Goal: Task Accomplishment & Management: Use online tool/utility

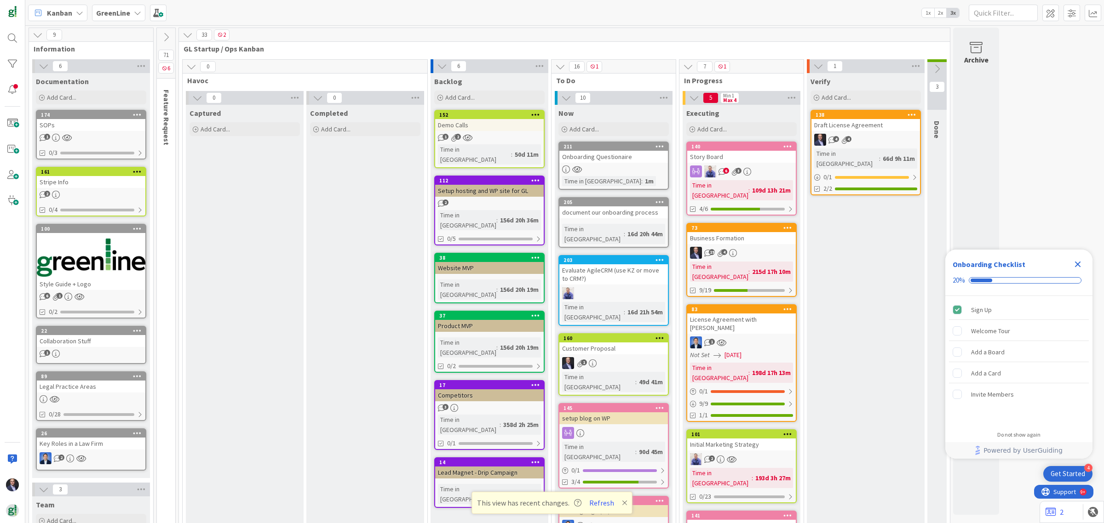
click at [608, 158] on div "Onboarding Questionaire" at bounding box center [613, 157] width 109 height 12
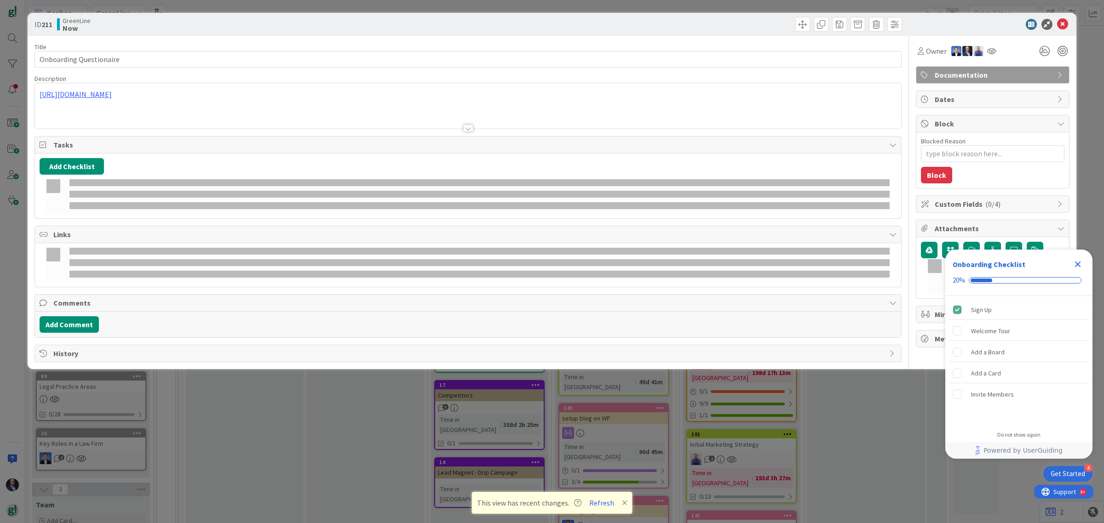
type textarea "x"
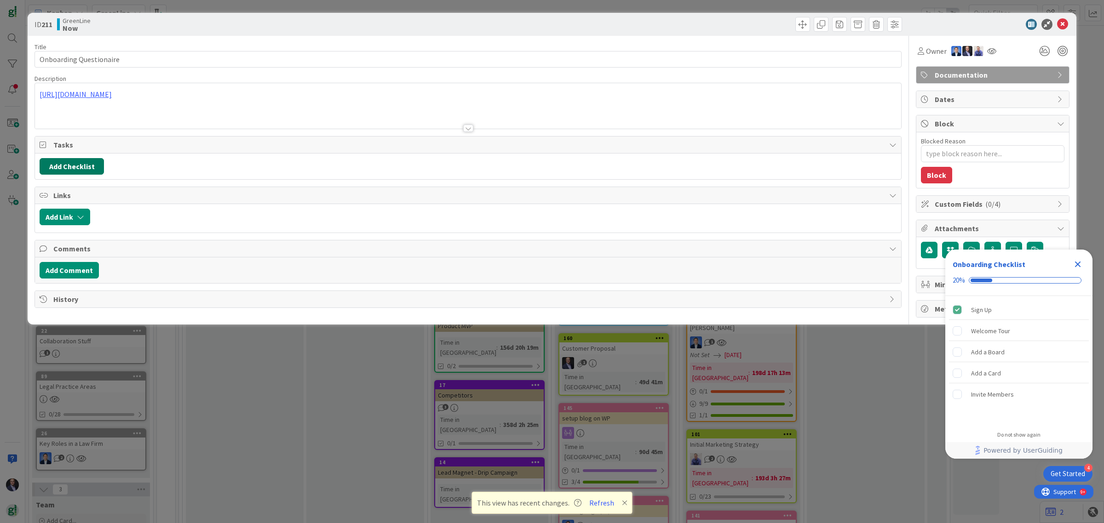
click at [72, 172] on button "Add Checklist" at bounding box center [72, 166] width 64 height 17
type input "Items to Include in the Process"
click at [56, 235] on button "Add" at bounding box center [56, 232] width 24 height 17
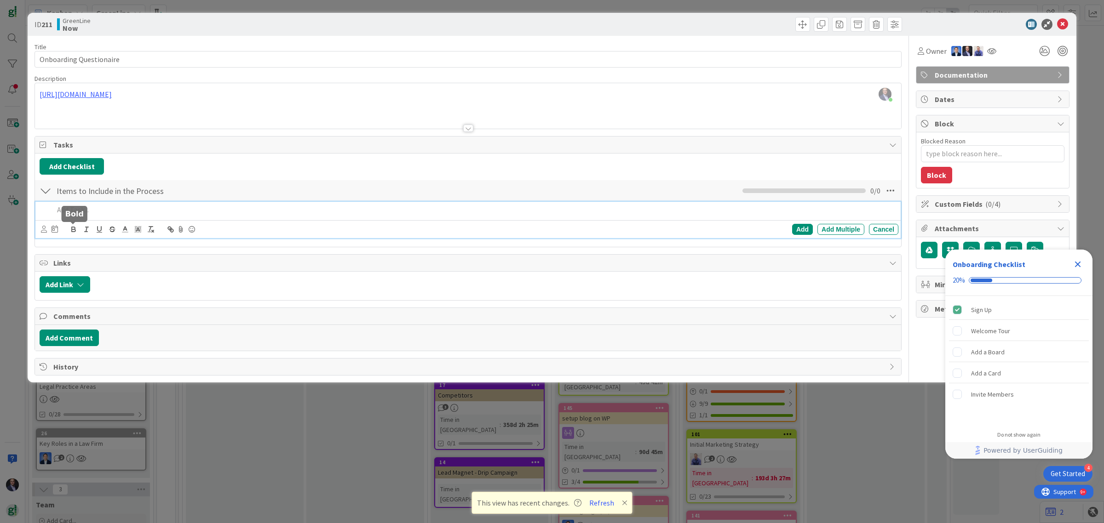
type textarea "x"
click at [158, 216] on div at bounding box center [474, 210] width 848 height 16
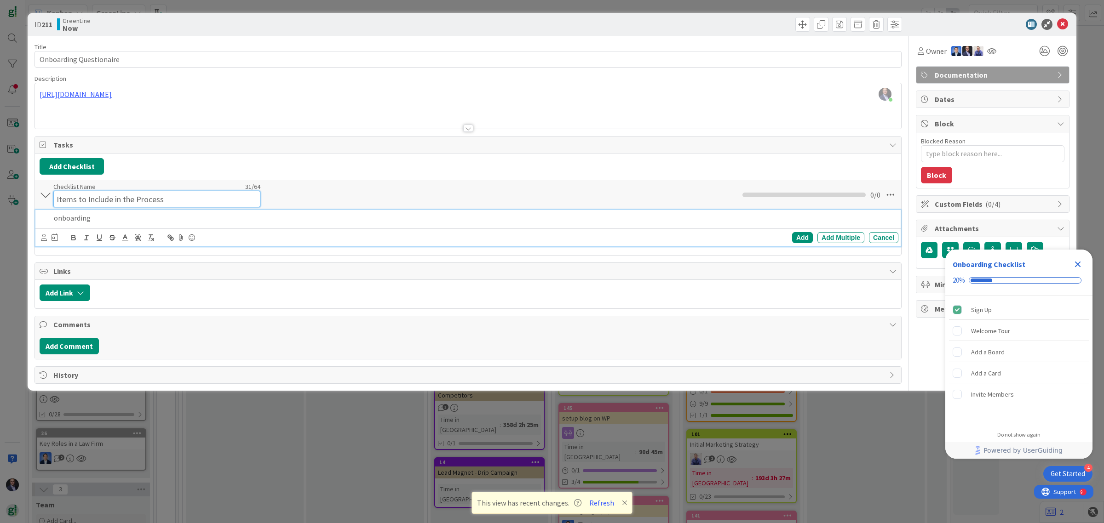
click at [154, 195] on input "Items to Include in the Process" at bounding box center [156, 199] width 207 height 17
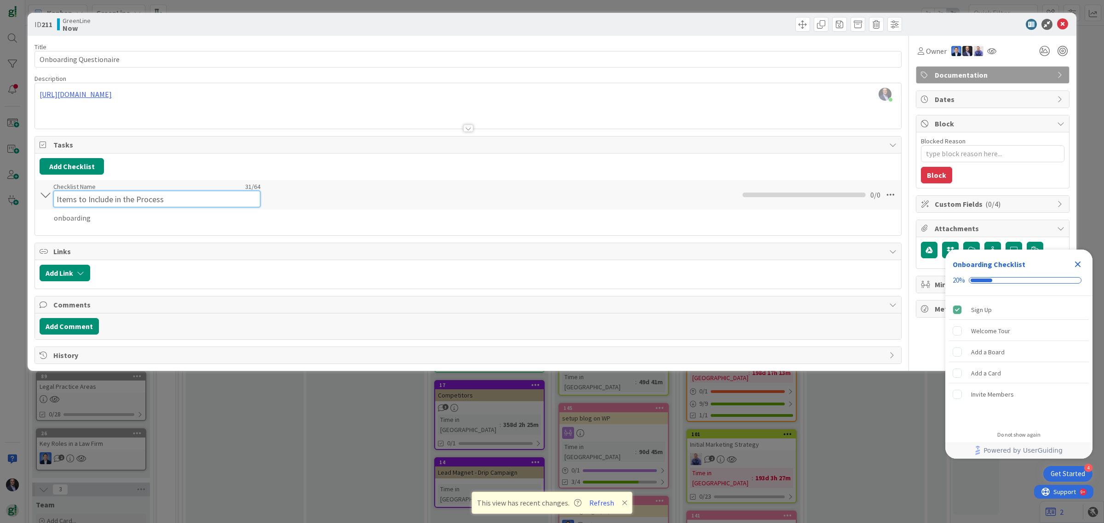
drag, startPoint x: 115, startPoint y: 199, endPoint x: 353, endPoint y: 195, distance: 237.8
click at [356, 199] on div "Items to Include in the Process Checklist Name 31 / 64 Items to Include in the …" at bounding box center [468, 194] width 866 height 29
type input "Possible Items to Include"
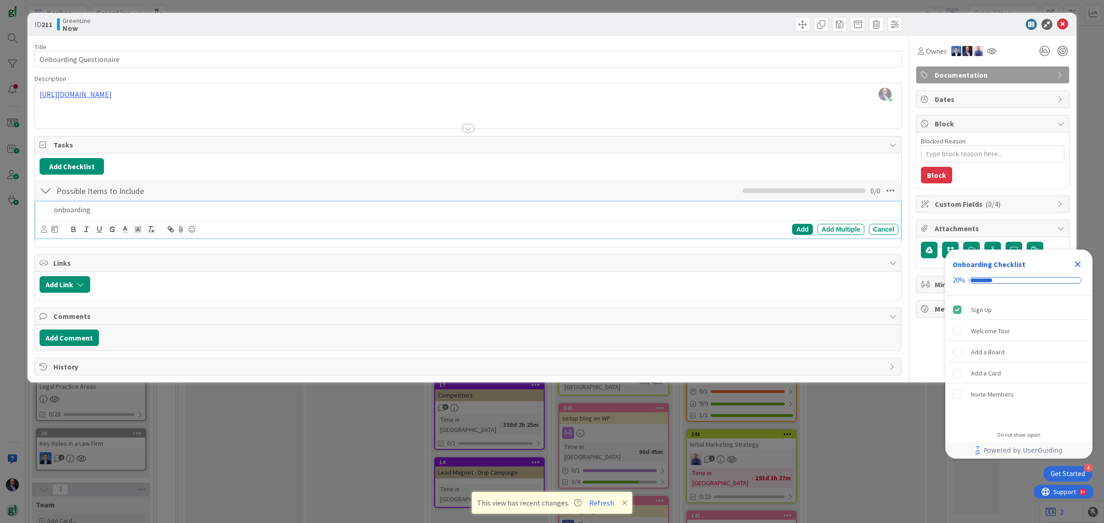
click at [184, 223] on div "onboarding Add Add Multiple Cancel" at bounding box center [467, 220] width 865 height 36
drag, startPoint x: 88, startPoint y: 212, endPoint x: 0, endPoint y: 223, distance: 88.9
click at [0, 222] on div "ID 211 GreenLine Now Title 23 / 128 Onboarding Questionaire Description [PERSON…" at bounding box center [552, 261] width 1104 height 523
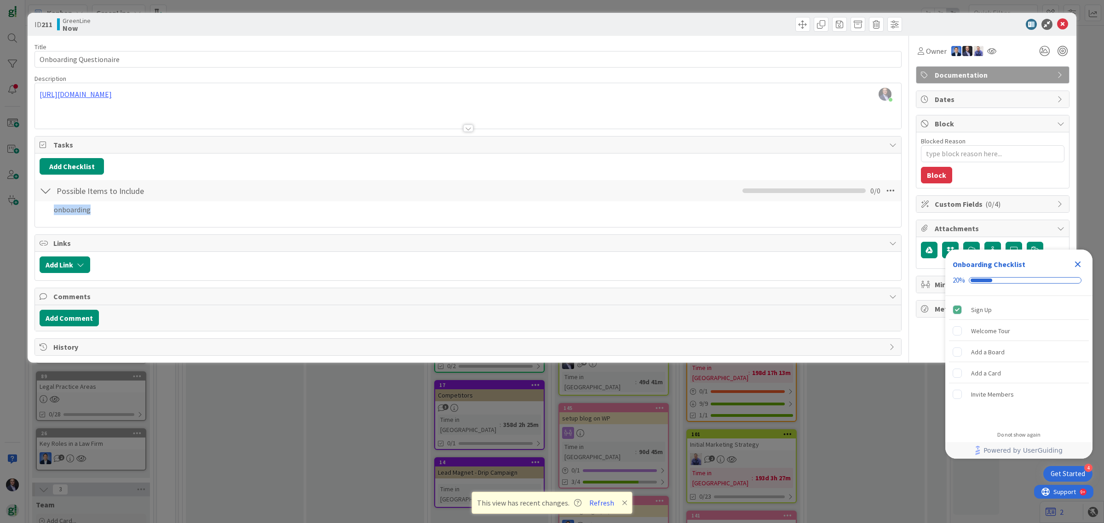
click at [879, 230] on div "Title 23 / 128 Onboarding Questionaire Description [PERSON_NAME] just joined [U…" at bounding box center [467, 196] width 867 height 320
click at [893, 196] on icon at bounding box center [890, 191] width 17 height 17
click at [835, 253] on link "Delete Checklist" at bounding box center [827, 251] width 138 height 13
click at [783, 237] on button "Delete" at bounding box center [785, 235] width 34 height 17
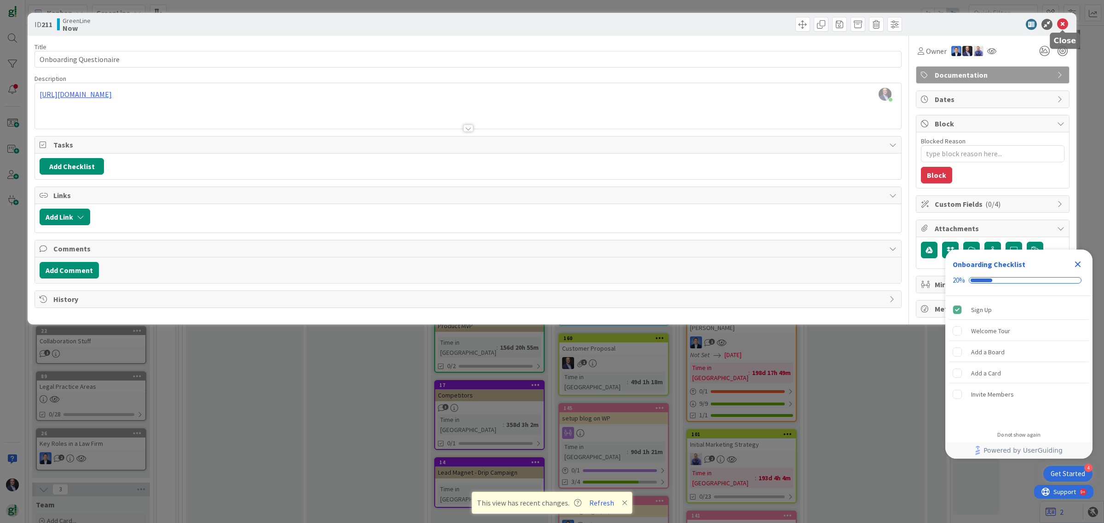
drag, startPoint x: 1063, startPoint y: 22, endPoint x: 1046, endPoint y: 29, distance: 18.4
click at [1063, 22] on icon at bounding box center [1062, 24] width 11 height 11
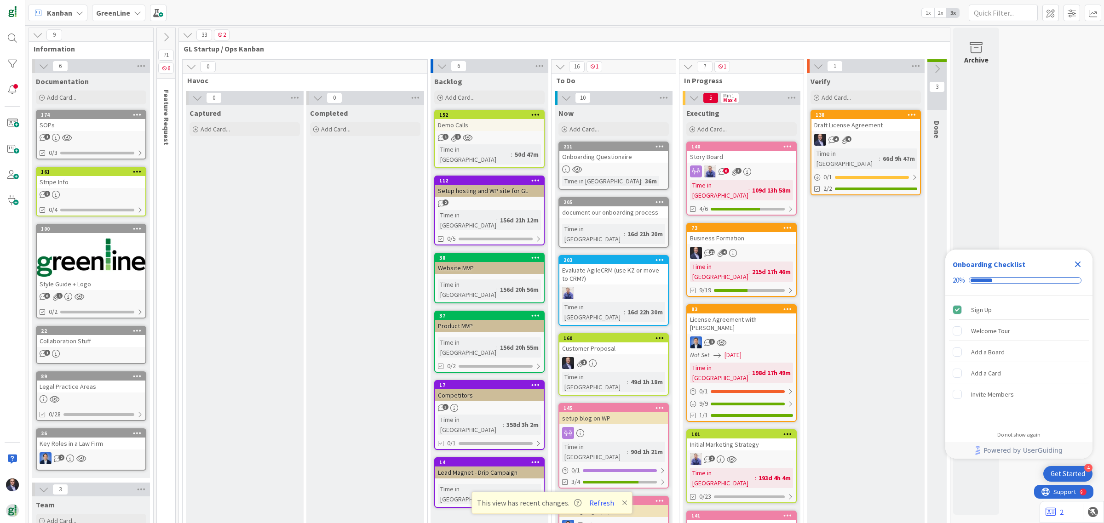
click at [608, 211] on div "document our onboarding process" at bounding box center [613, 212] width 109 height 12
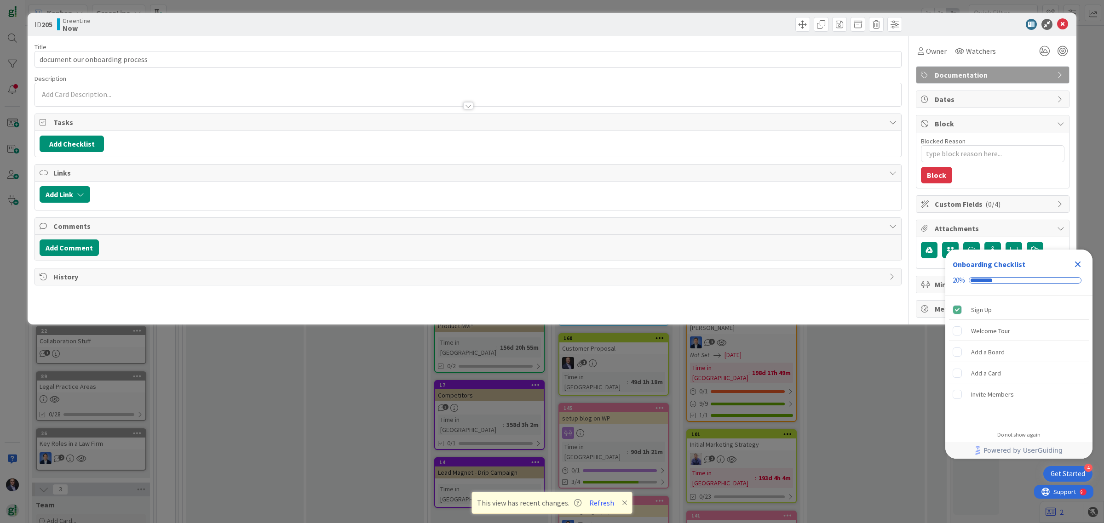
type textarea "x"
click at [83, 150] on button "Add Checklist" at bounding box center [72, 144] width 64 height 17
type input "Possible Items to Include"
click at [54, 212] on button "Add" at bounding box center [56, 209] width 24 height 17
type textarea "x"
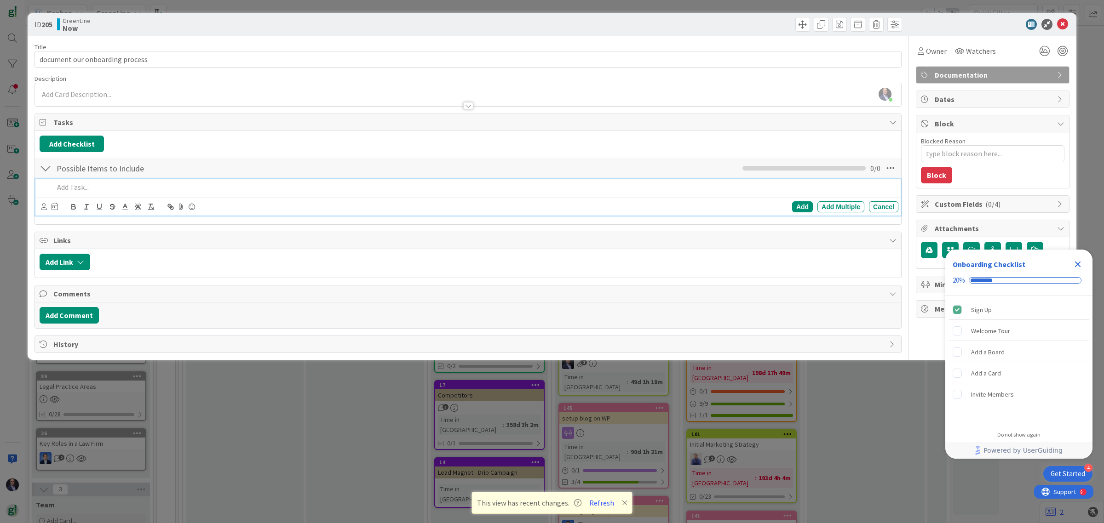
click at [120, 189] on p at bounding box center [474, 187] width 841 height 11
click at [799, 207] on div "Add" at bounding box center [802, 206] width 21 height 11
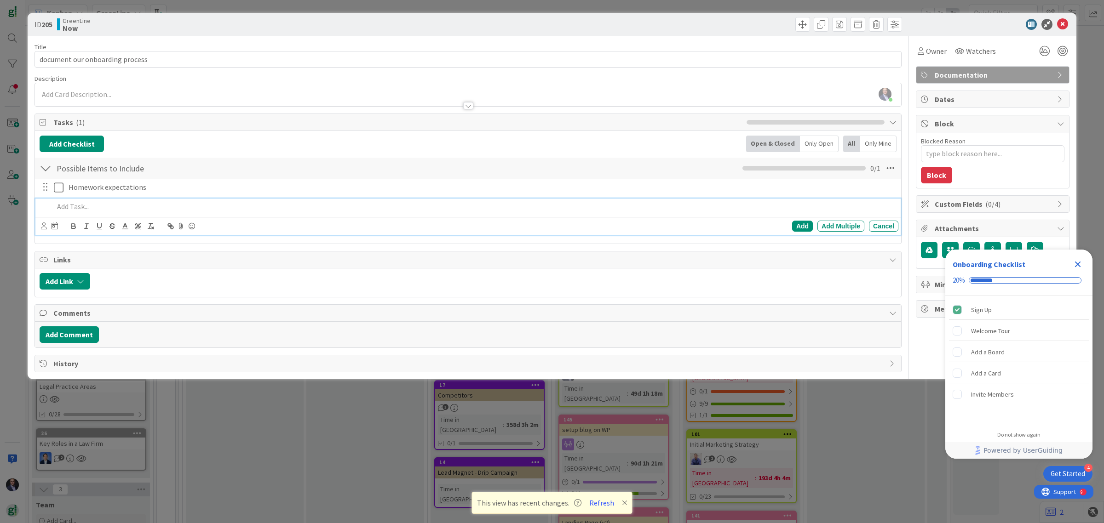
click at [110, 207] on p at bounding box center [474, 206] width 841 height 11
click at [803, 225] on div "Add" at bounding box center [802, 226] width 21 height 11
click at [1061, 22] on icon at bounding box center [1062, 24] width 11 height 11
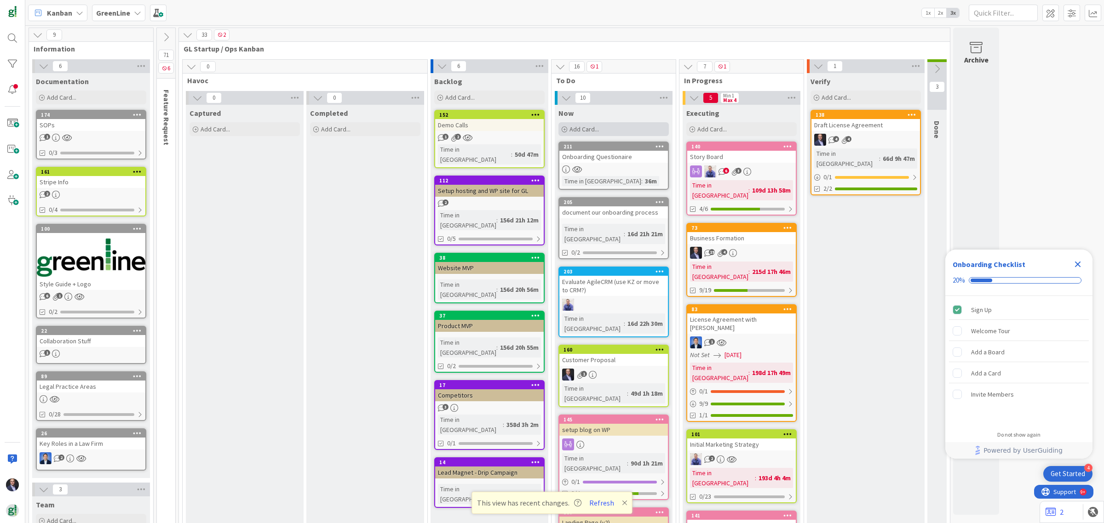
click at [595, 132] on span "Add Card..." at bounding box center [583, 129] width 29 height 8
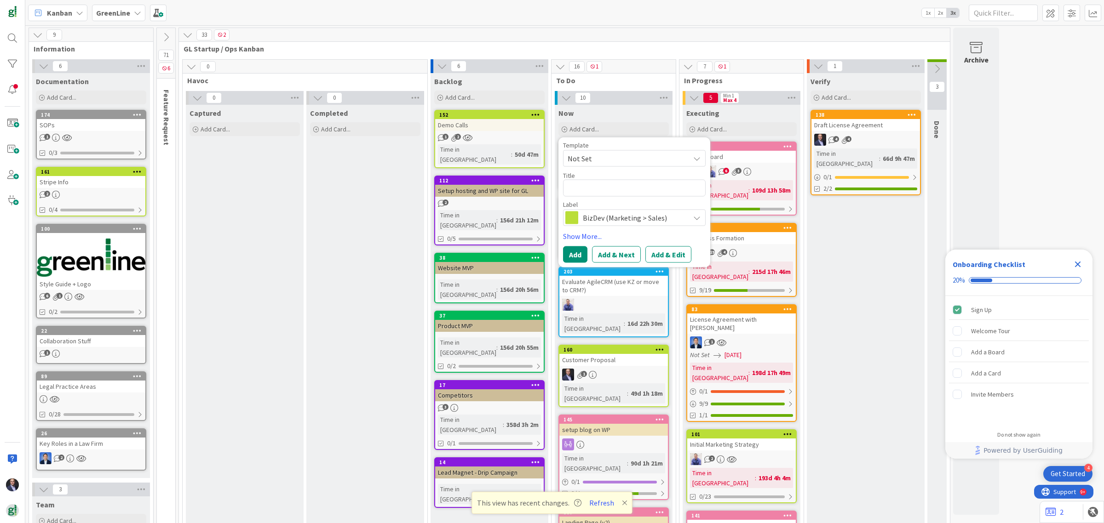
type textarea "x"
type textarea "T"
type textarea "x"
type textarea "Te"
type textarea "x"
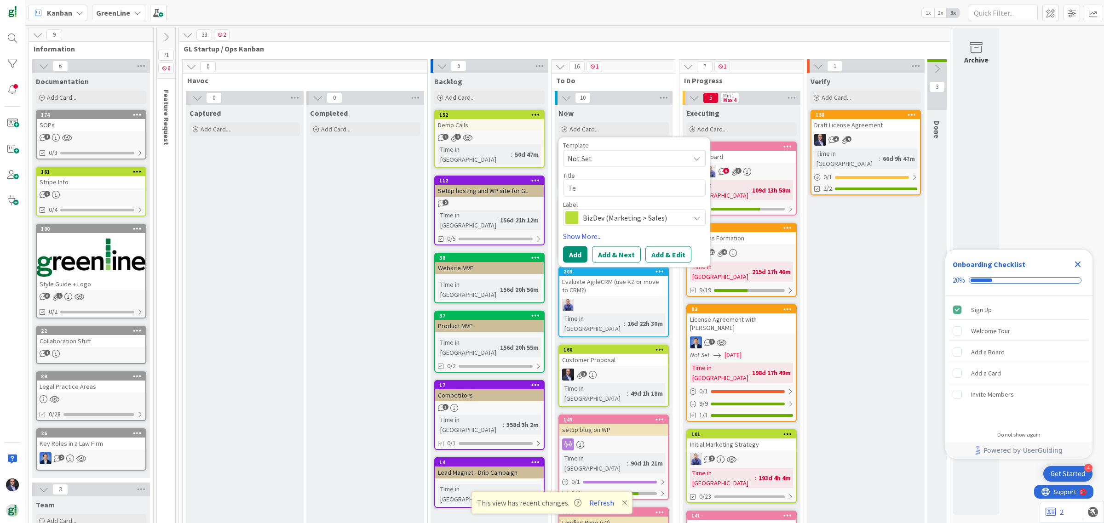
type textarea "Ter"
type textarea "x"
type textarea "Term"
type textarea "x"
type textarea "Terms"
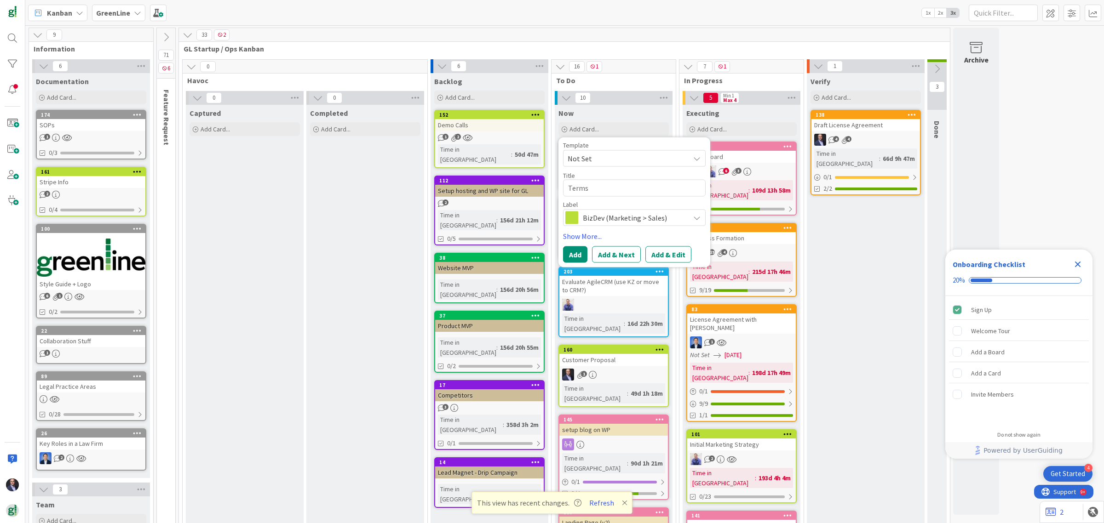
type textarea "x"
type textarea "Terms"
type textarea "x"
type textarea "Terms a"
type textarea "x"
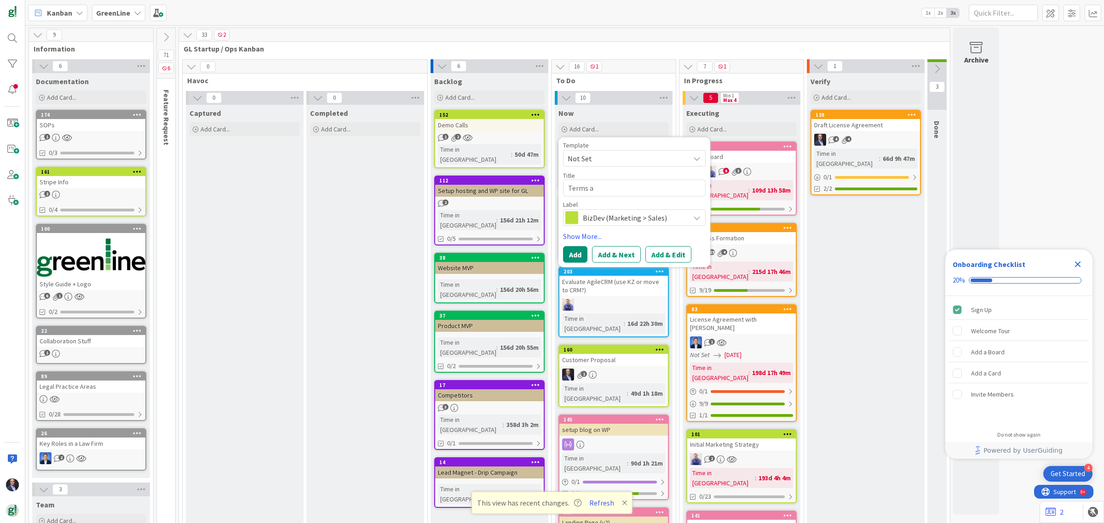
type textarea "Terms an"
type textarea "x"
type textarea "Terms and"
type textarea "x"
type textarea "Terms and"
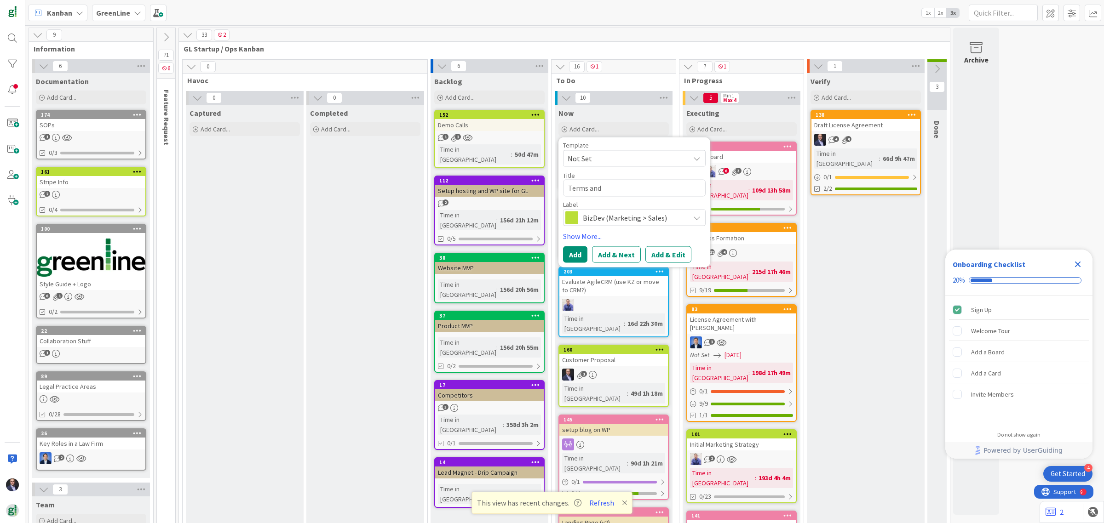
type textarea "x"
type textarea "Terms and C"
type textarea "x"
type textarea "Terms and Co"
type textarea "x"
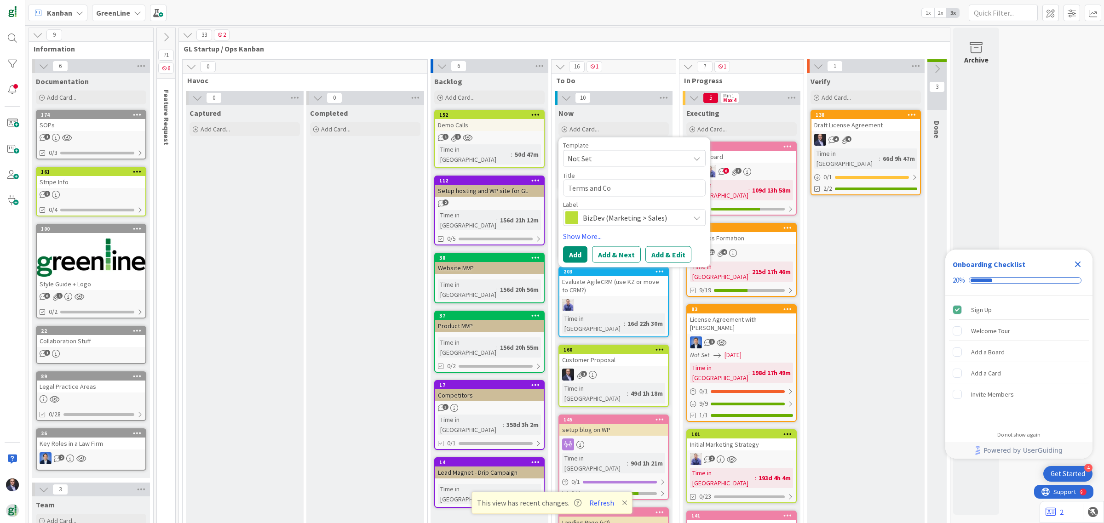
type textarea "Terms and Con"
type textarea "x"
type textarea "Terms and Cond"
type textarea "x"
type textarea "Terms and Condi"
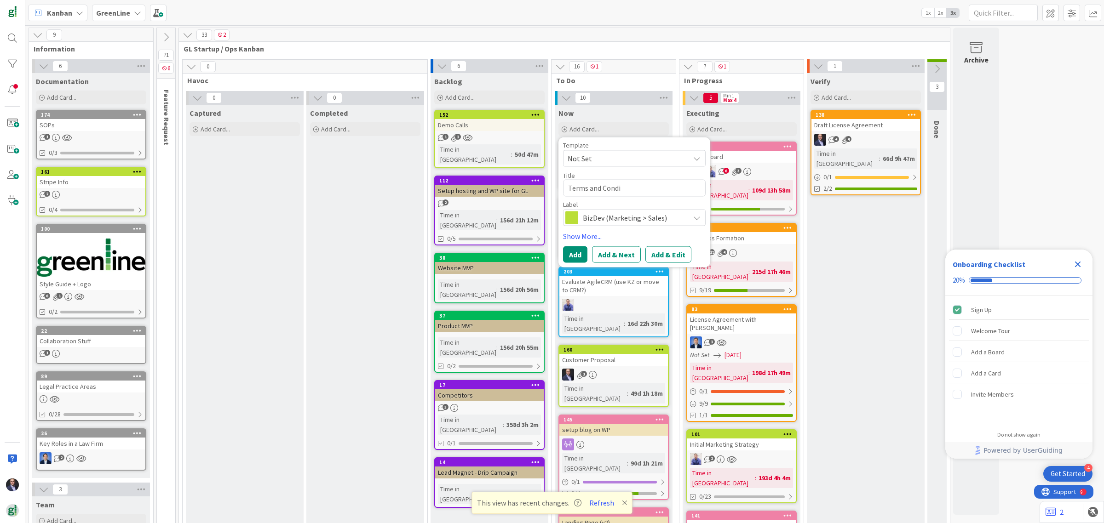
type textarea "x"
type textarea "Terms and [PERSON_NAME]"
type textarea "x"
type textarea "Terms and Conditi"
type textarea "x"
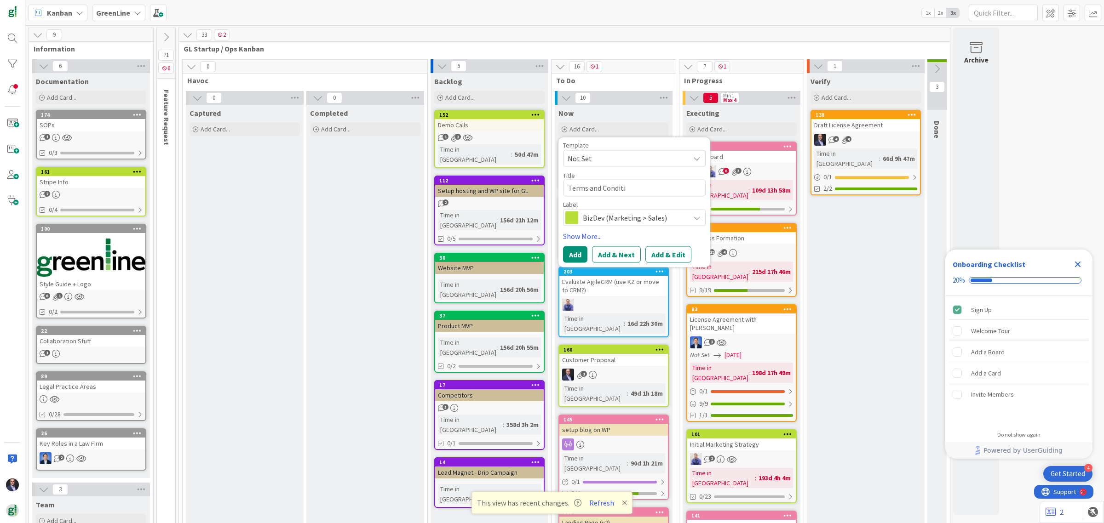
type textarea "Terms and Conditio"
type textarea "x"
type textarea "Terms and Condition"
type textarea "x"
type textarea "Terms and Conditions"
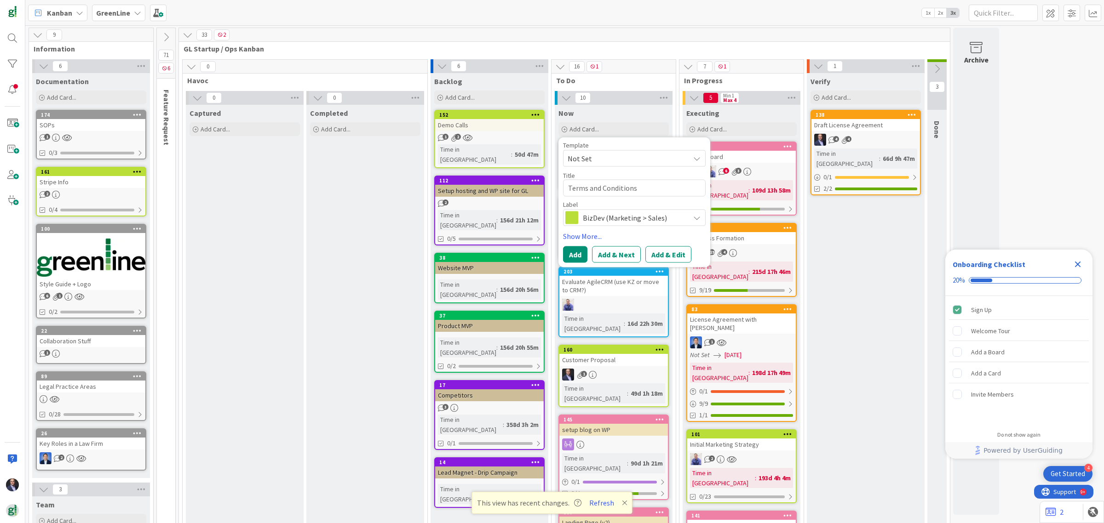
click at [625, 220] on span "BizDev (Marketing > Sales)" at bounding box center [634, 217] width 102 height 13
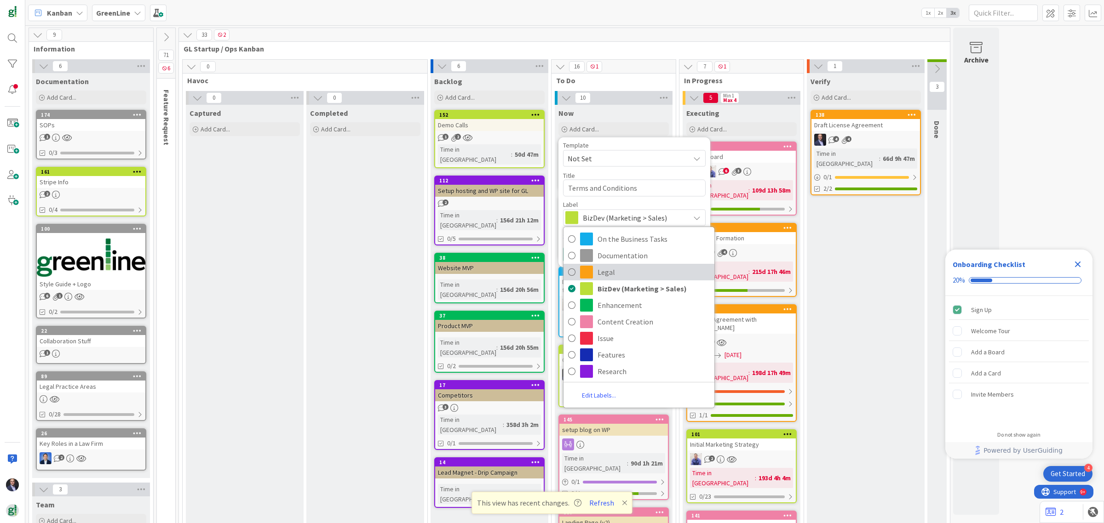
click at [574, 272] on icon at bounding box center [571, 272] width 7 height 14
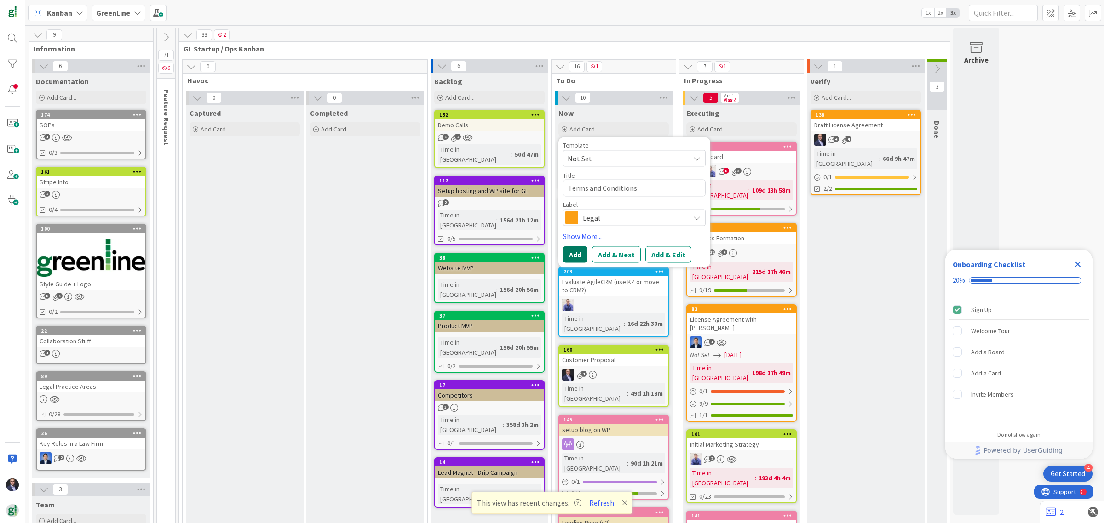
drag, startPoint x: 576, startPoint y: 253, endPoint x: 621, endPoint y: 221, distance: 54.7
click at [621, 221] on div "Template Not Set Title 20 / 128 Terms and Conditions Label Legal On the Busines…" at bounding box center [634, 202] width 143 height 121
click at [580, 251] on button "Add" at bounding box center [575, 254] width 24 height 17
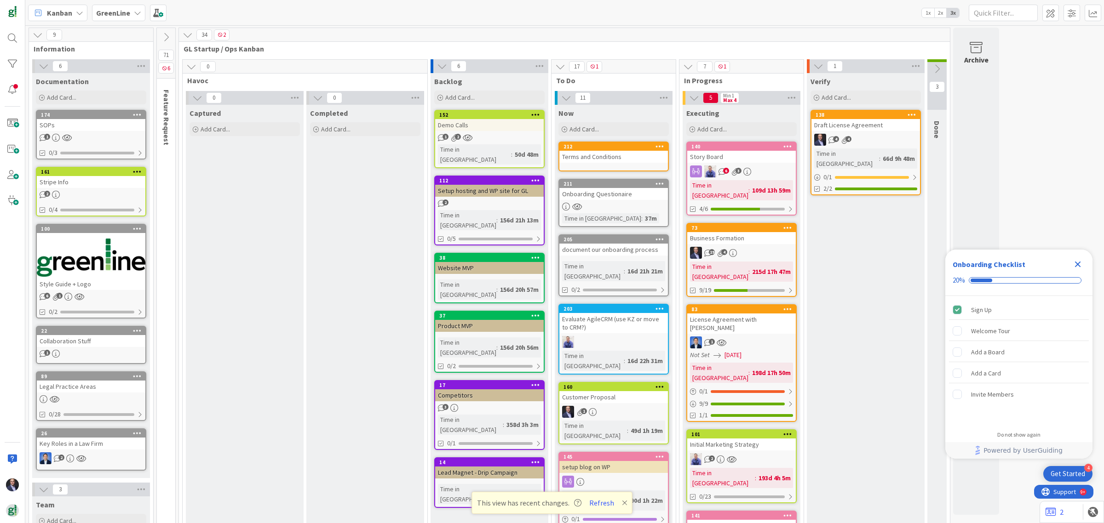
click at [587, 168] on link "212 Terms and Conditions" at bounding box center [613, 157] width 110 height 30
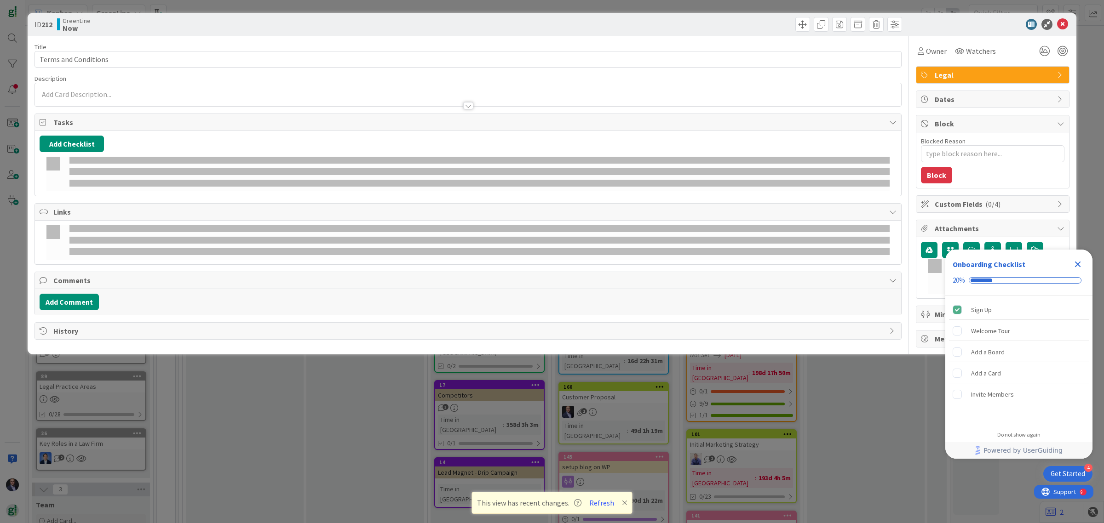
type textarea "x"
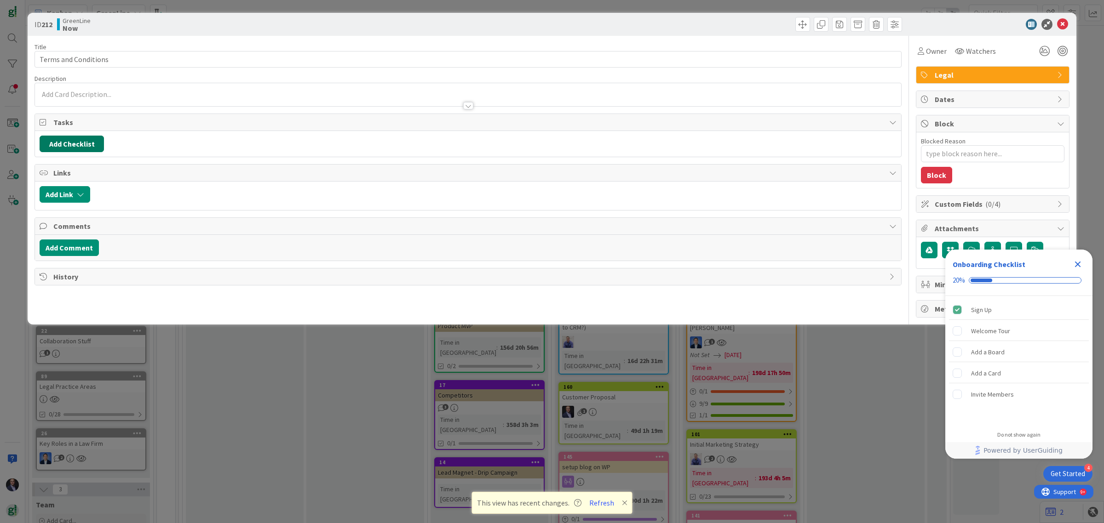
click at [72, 150] on button "Add Checklist" at bounding box center [72, 144] width 64 height 17
type input "A"
click at [133, 98] on div at bounding box center [468, 102] width 866 height 10
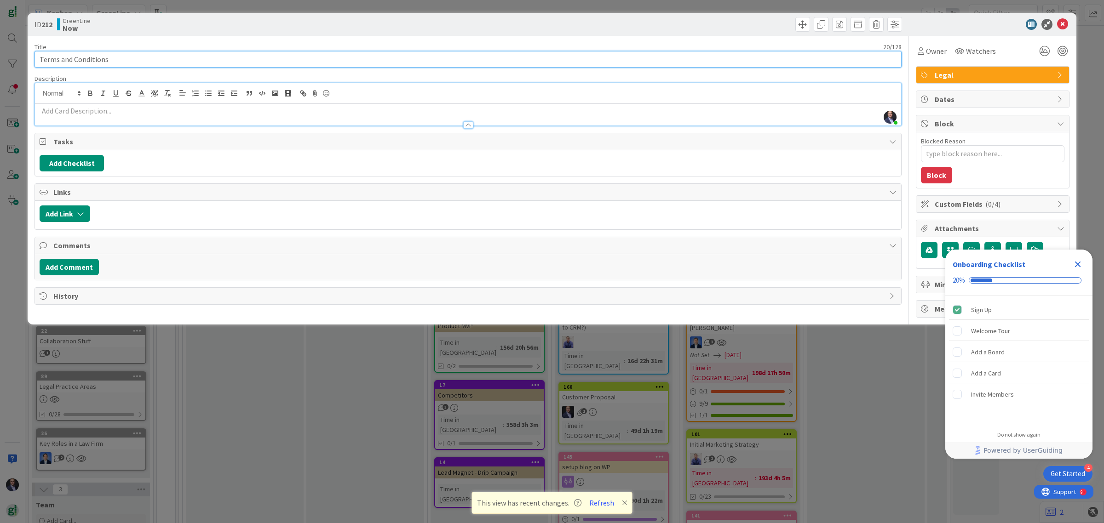
click at [221, 61] on input "Terms and Conditions" at bounding box center [467, 59] width 867 height 17
type input "Terms and Conditions - add"
type textarea "x"
type input "Terms and Conditions - add c"
type textarea "x"
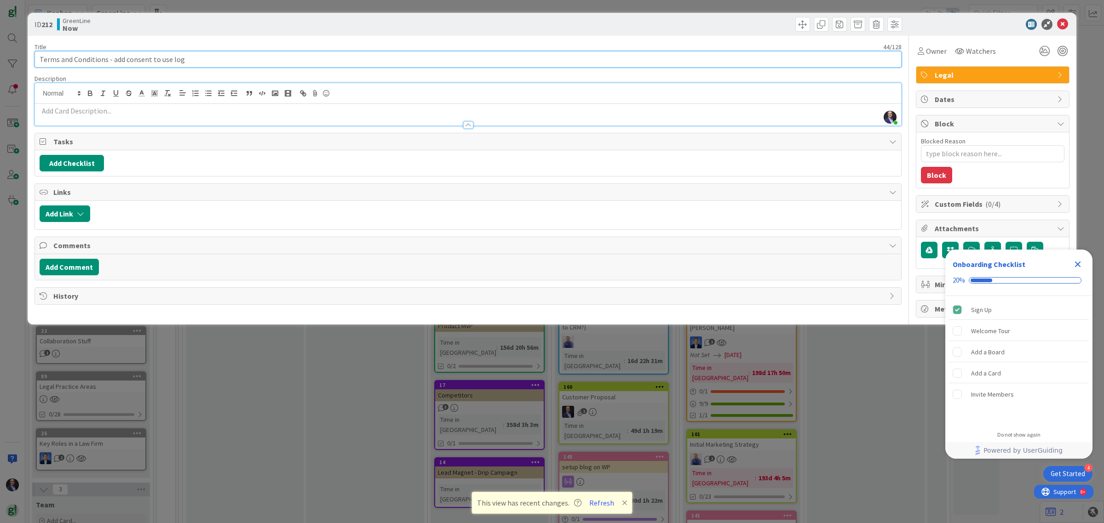
type input "Terms and Conditions - add consent to use logo"
type textarea "x"
type input "Terms and Conditions - add consent to use logo"
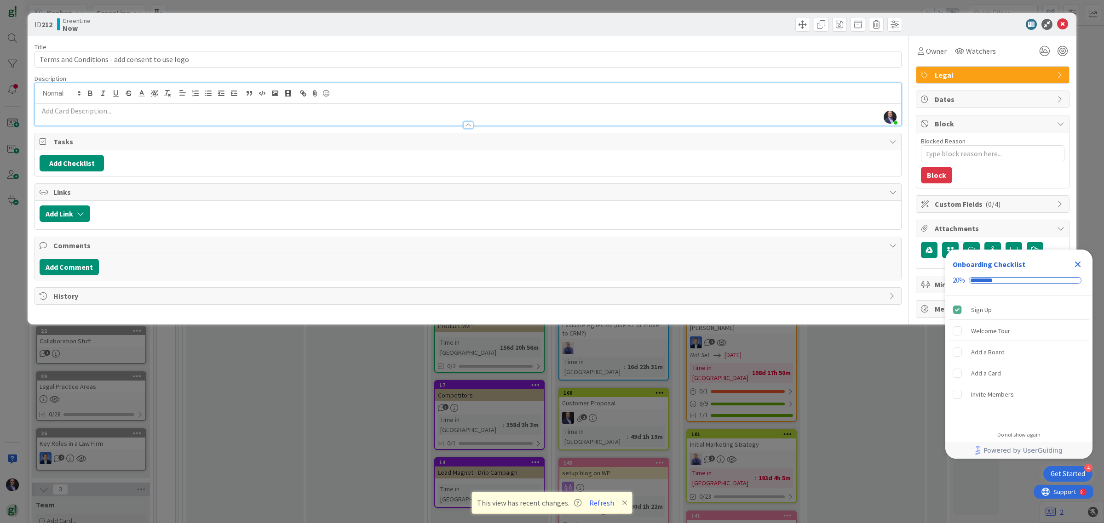
click at [1079, 260] on icon "Close Checklist" at bounding box center [1077, 264] width 11 height 11
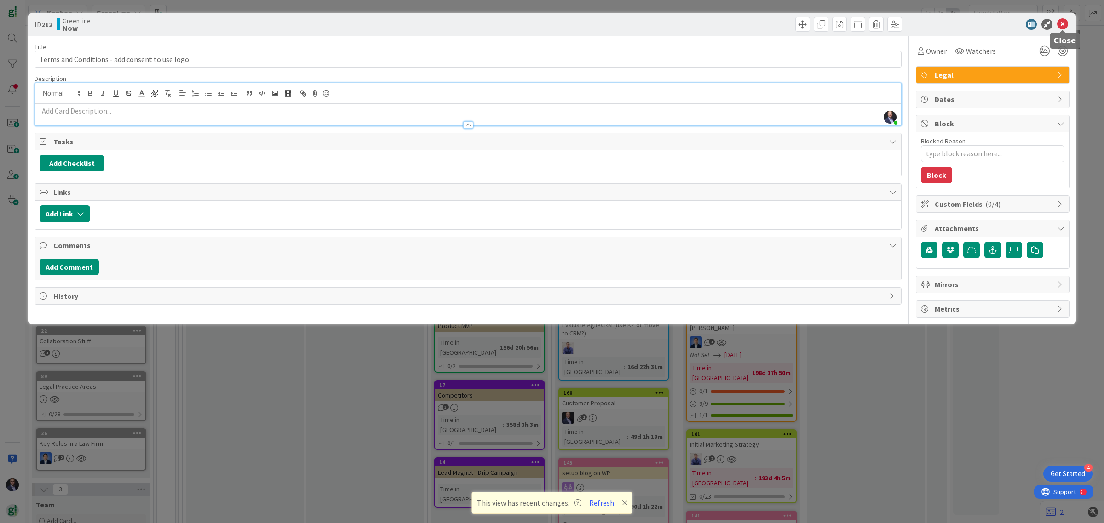
click at [1065, 24] on icon at bounding box center [1062, 24] width 11 height 11
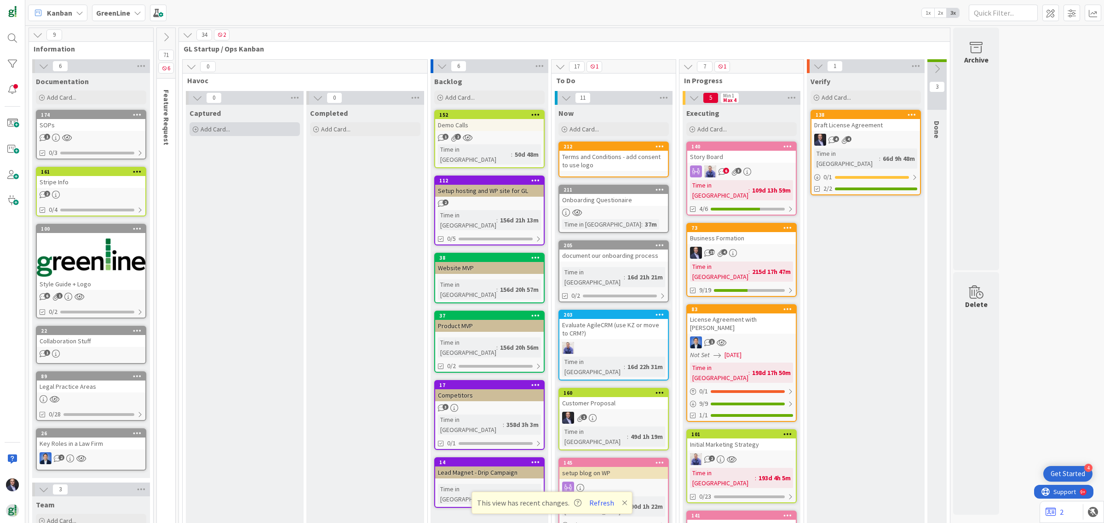
click at [206, 127] on span "Add Card..." at bounding box center [215, 129] width 29 height 8
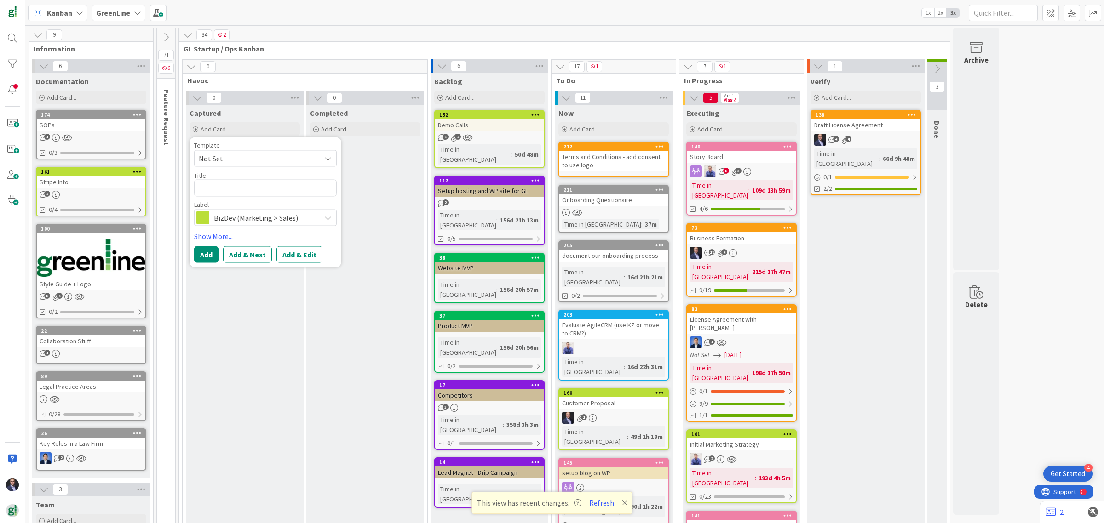
click at [219, 156] on span "Not Set" at bounding box center [256, 159] width 115 height 12
click at [218, 187] on textarea at bounding box center [265, 188] width 143 height 17
type textarea "x"
type textarea "L"
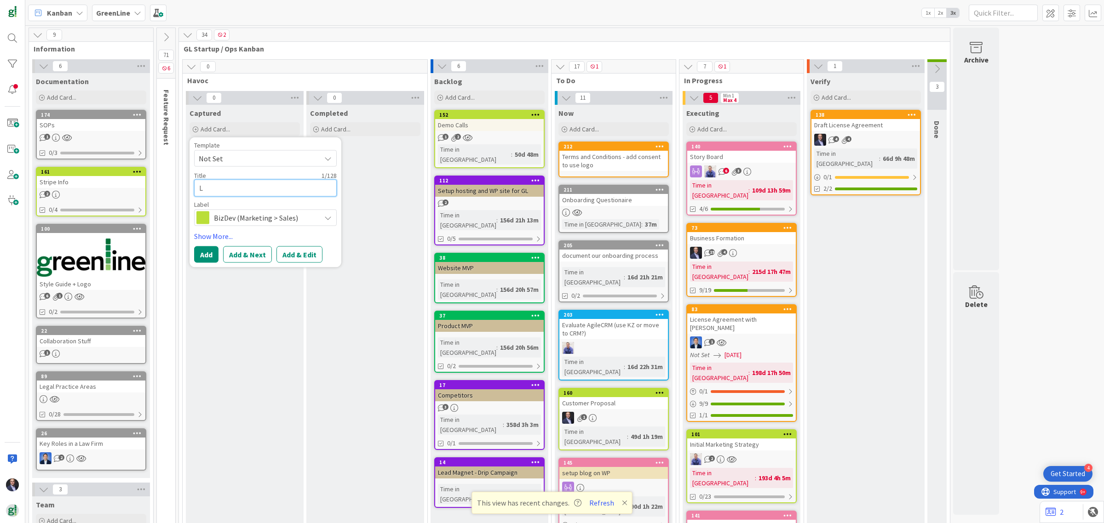
type textarea "x"
type textarea "LI"
type textarea "x"
type textarea "LIs"
type textarea "x"
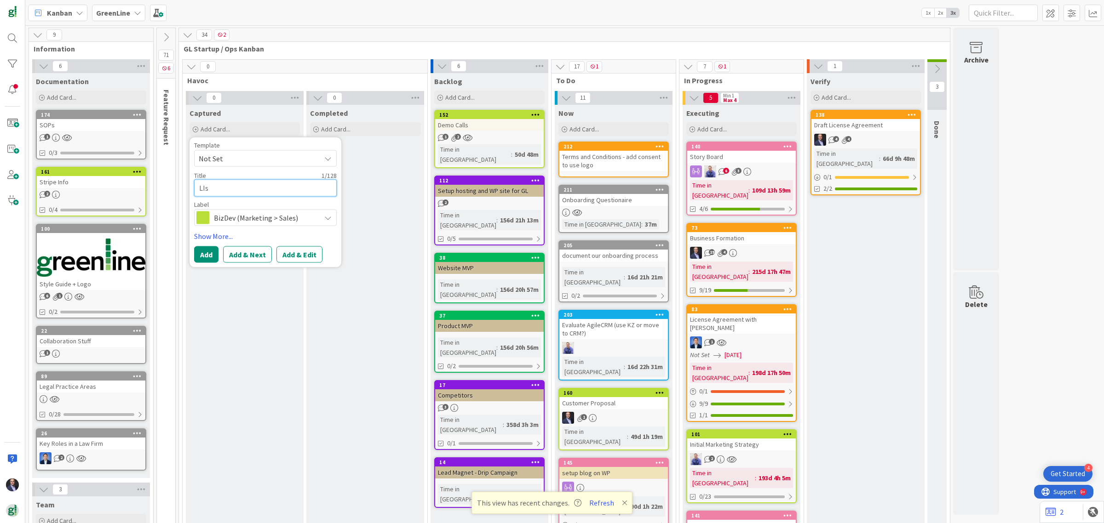
type textarea "LIst"
type textarea "x"
type textarea "LIste"
type textarea "x"
type textarea "LIsten"
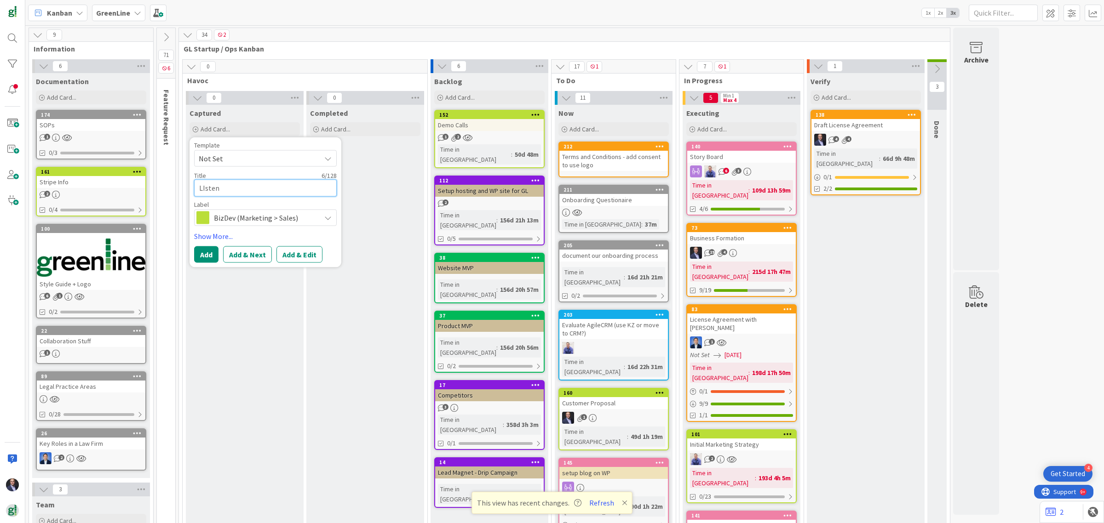
type textarea "x"
type textarea "LIsten"
type textarea "x"
type textarea "[PERSON_NAME]"
type textarea "x"
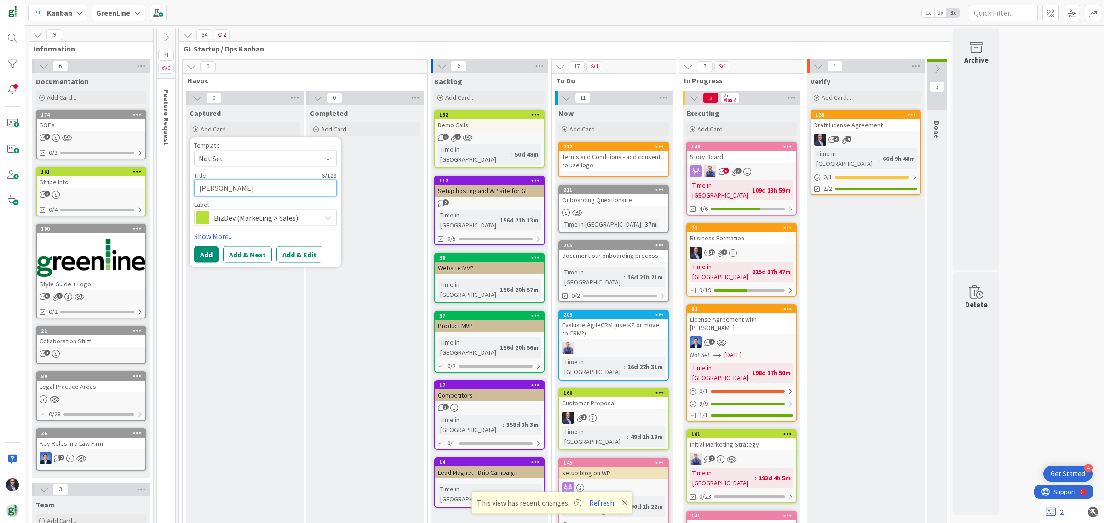
type textarea "LIsten to"
type textarea "x"
type textarea "LIsten to"
type textarea "x"
type textarea "LIsten to G"
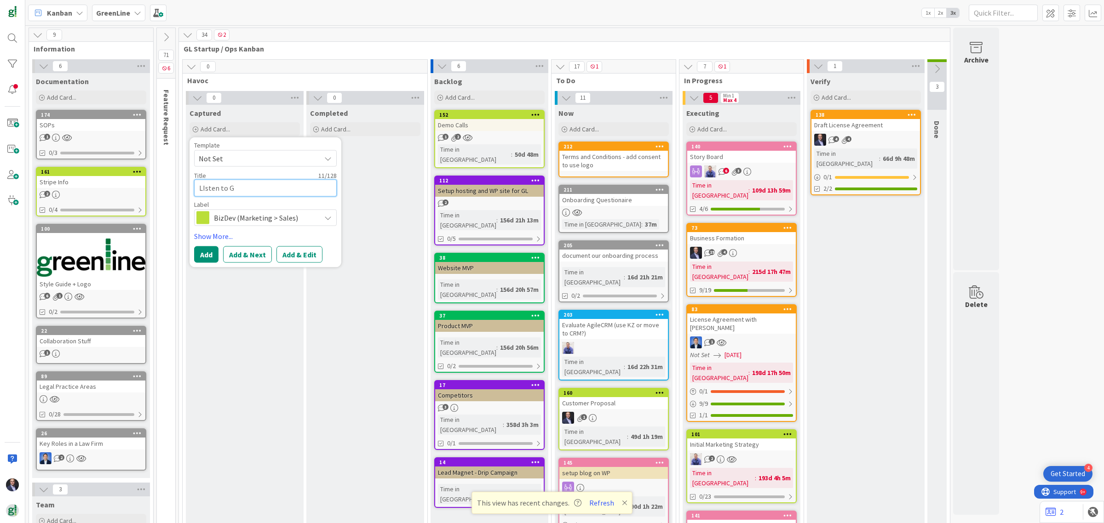
type textarea "x"
type textarea "LIsten to Gi"
type textarea "x"
type textarea "LIsten to Gin"
type textarea "x"
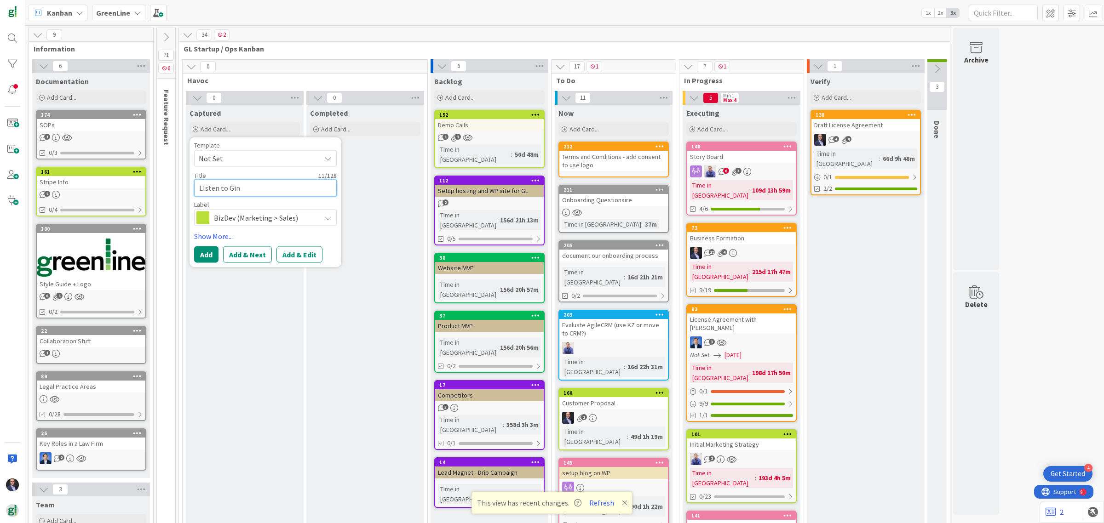
type textarea "LIsten to [PERSON_NAME]"
type textarea "x"
type textarea "LIsten to [PERSON_NAME]'"
type textarea "x"
type textarea "LIsten to [PERSON_NAME]'s"
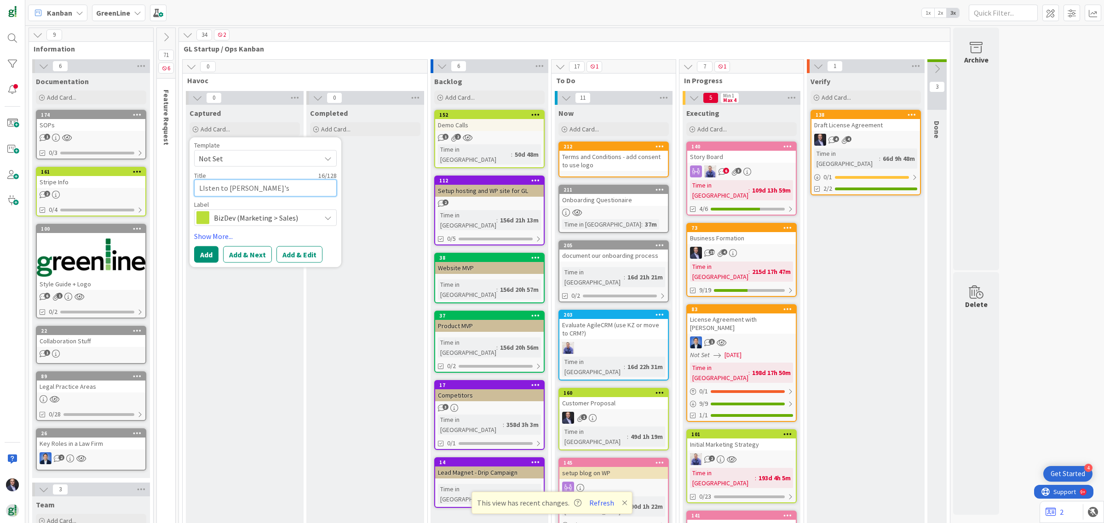
type textarea "x"
type textarea "LIsten to [PERSON_NAME]'s"
type textarea "x"
type textarea "LIsten to [PERSON_NAME]'s r"
type textarea "x"
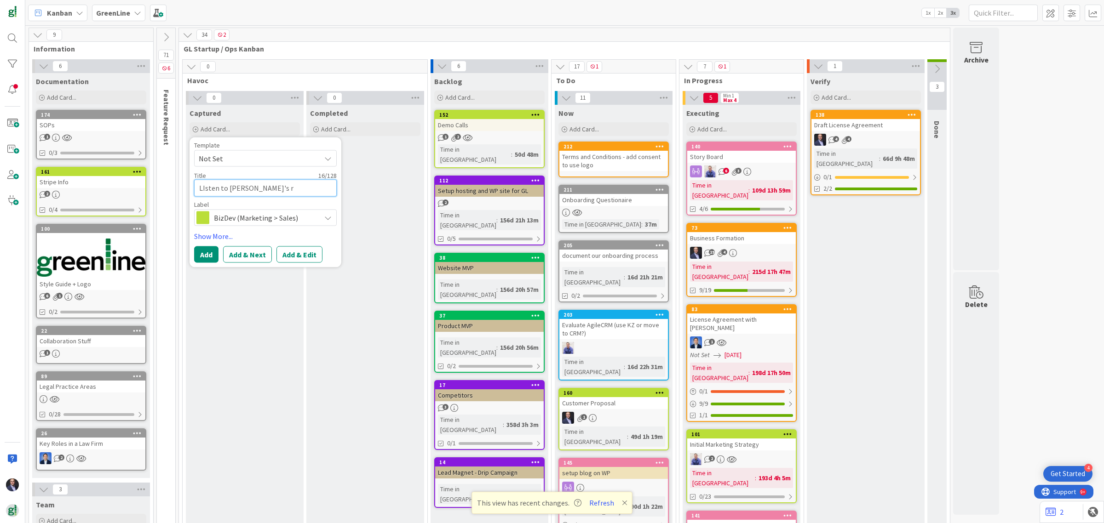
type textarea "LIsten to [PERSON_NAME]'s re"
type textarea "x"
type textarea "LIsten to [PERSON_NAME]'s rec"
type textarea "x"
type textarea "LIsten to [PERSON_NAME]'s reco"
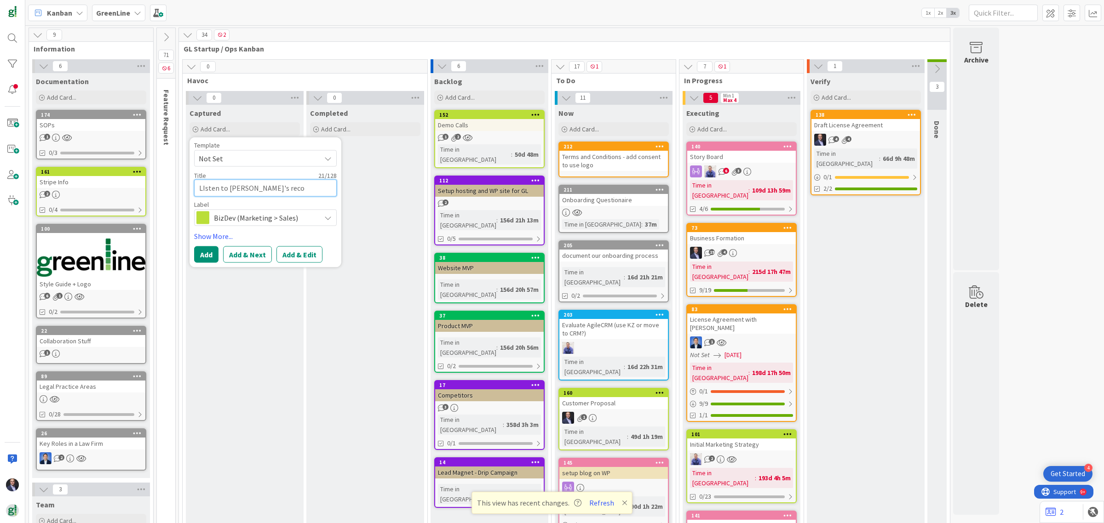
type textarea "x"
type textarea "LIsten to [PERSON_NAME]'s recor"
type textarea "x"
type textarea "LIsten to [PERSON_NAME]'s record"
type textarea "x"
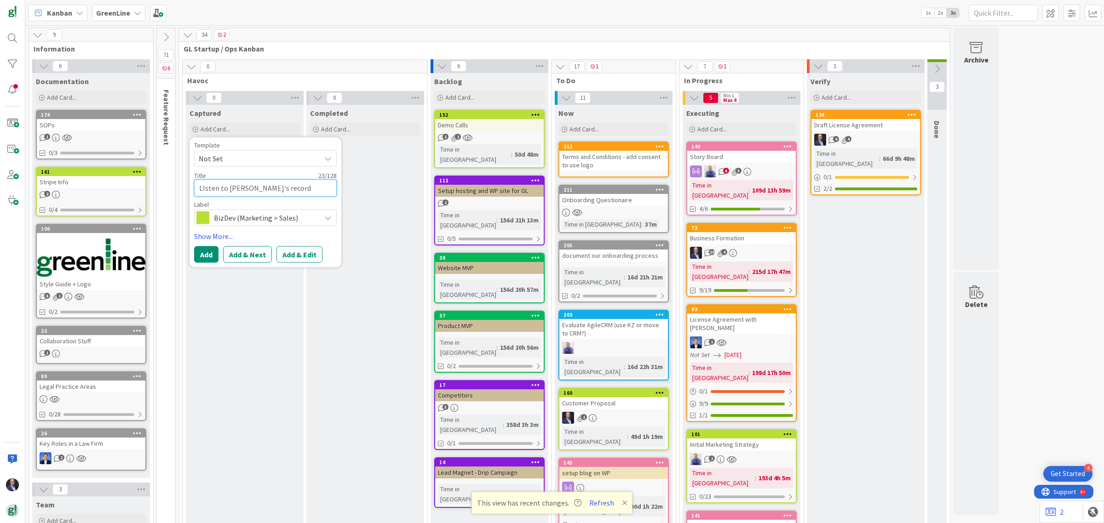
type textarea "LIsten to [PERSON_NAME]'s recordi"
type textarea "x"
type textarea "LIsten to [PERSON_NAME]'s recordin"
type textarea "x"
type textarea "LIsten to [PERSON_NAME]'s recording"
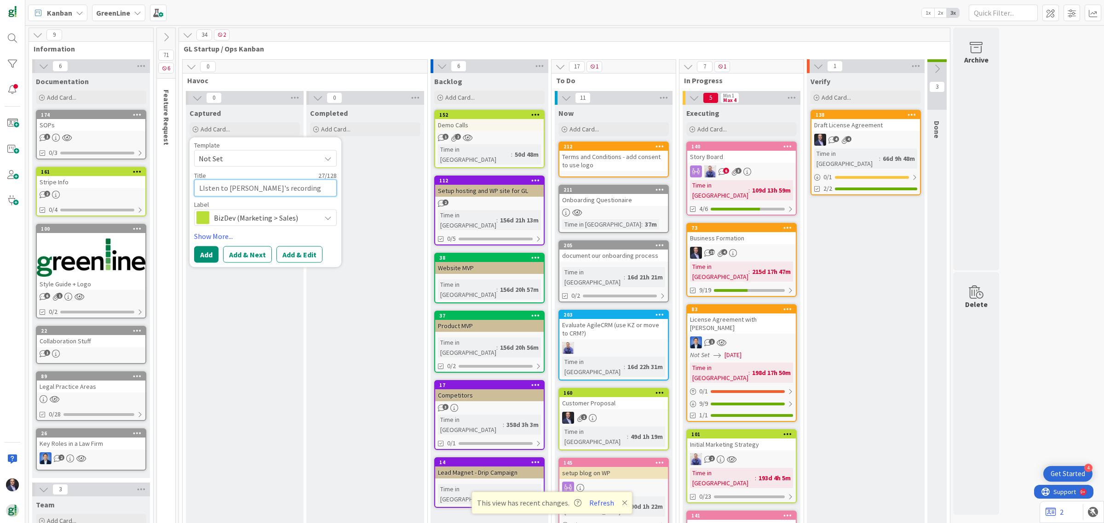
type textarea "x"
type textarea "LIsten to [PERSON_NAME]'s recordings"
type textarea "x"
type textarea "LiIsten to [PERSON_NAME]'s recordings"
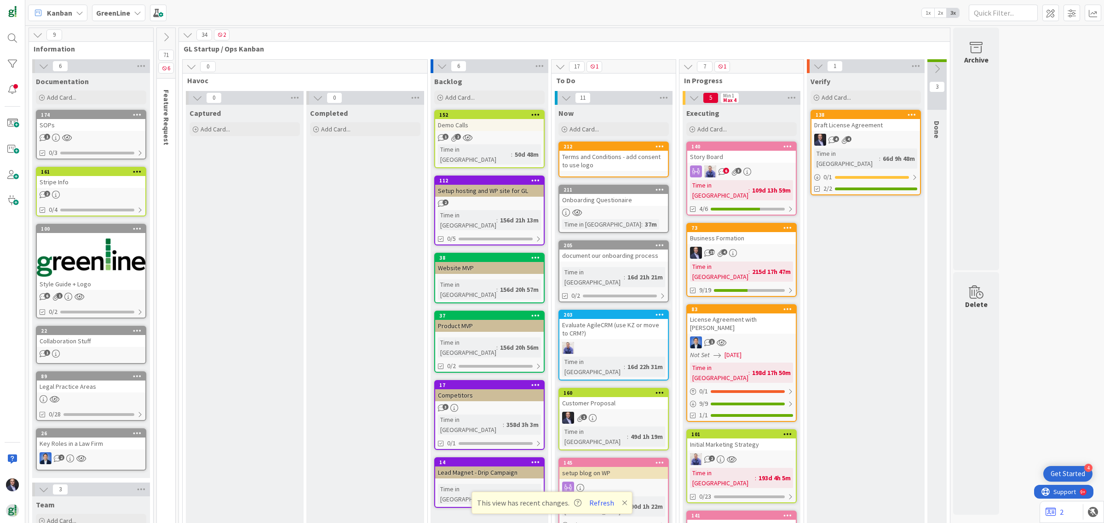
click at [601, 253] on div "document our onboarding process" at bounding box center [613, 256] width 109 height 12
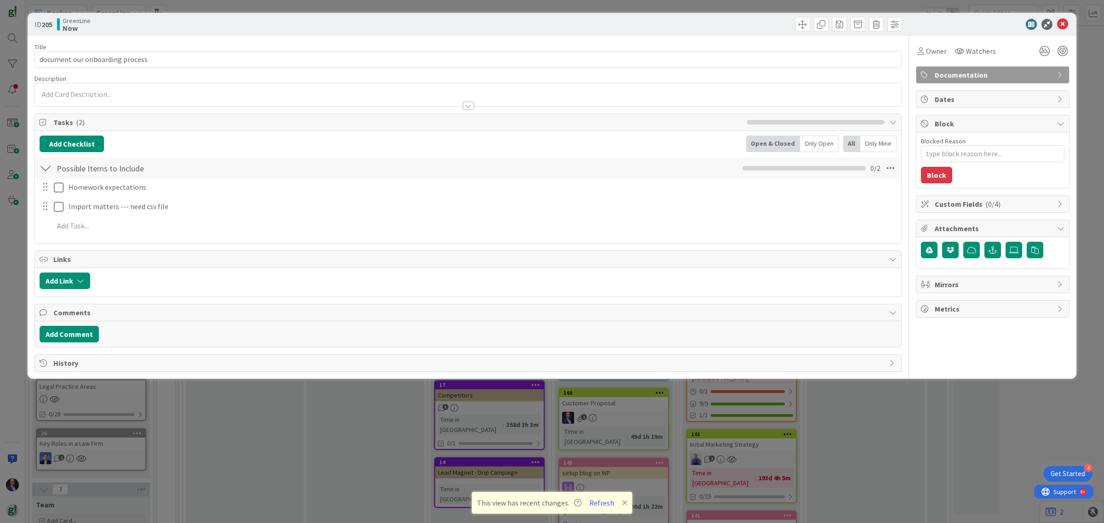
type textarea "x"
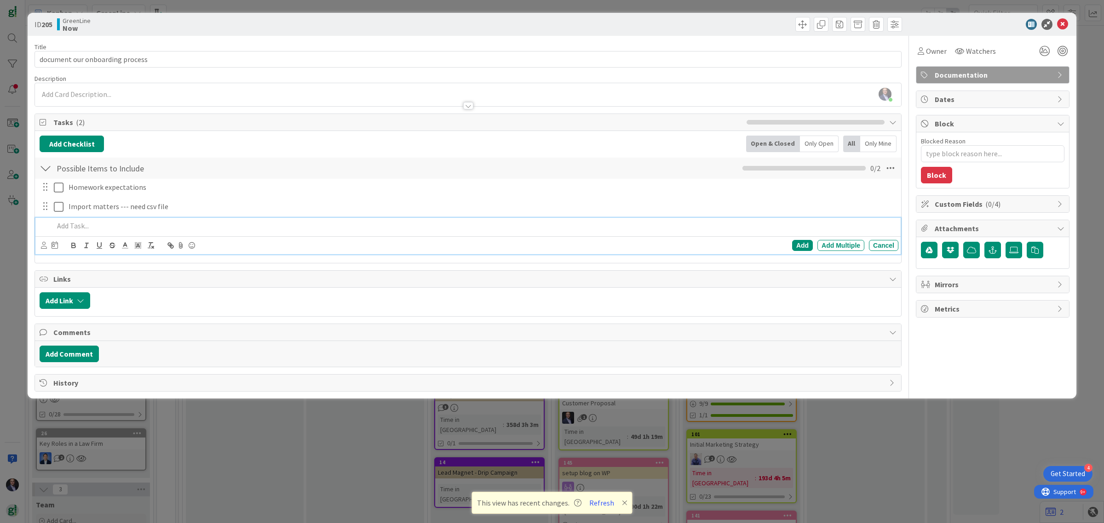
click at [78, 227] on p at bounding box center [474, 226] width 841 height 11
click at [806, 244] on div "Add" at bounding box center [802, 245] width 21 height 11
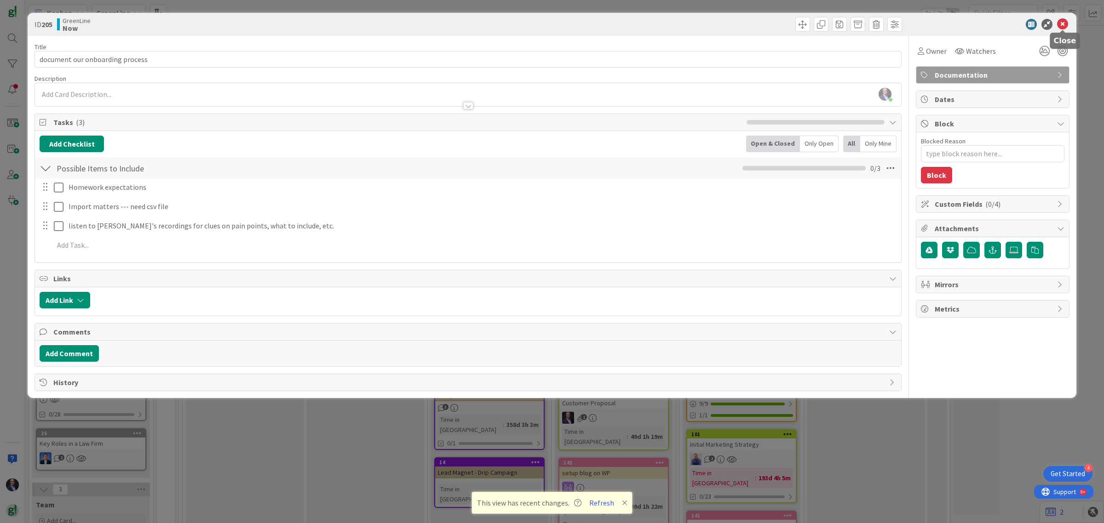
click at [1063, 21] on icon at bounding box center [1062, 24] width 11 height 11
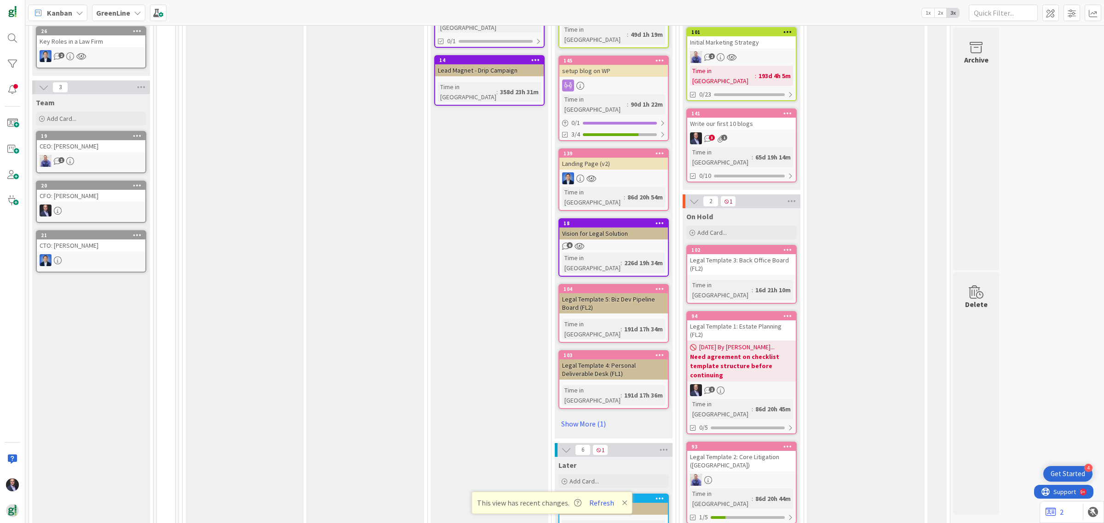
scroll to position [632, 0]
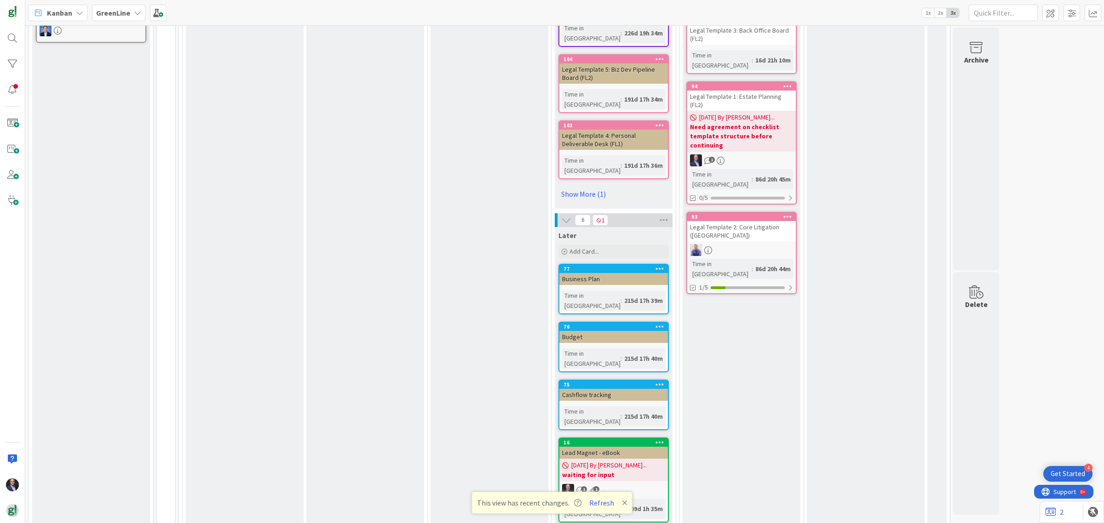
click at [589, 389] on div "Cashflow tracking" at bounding box center [613, 395] width 109 height 12
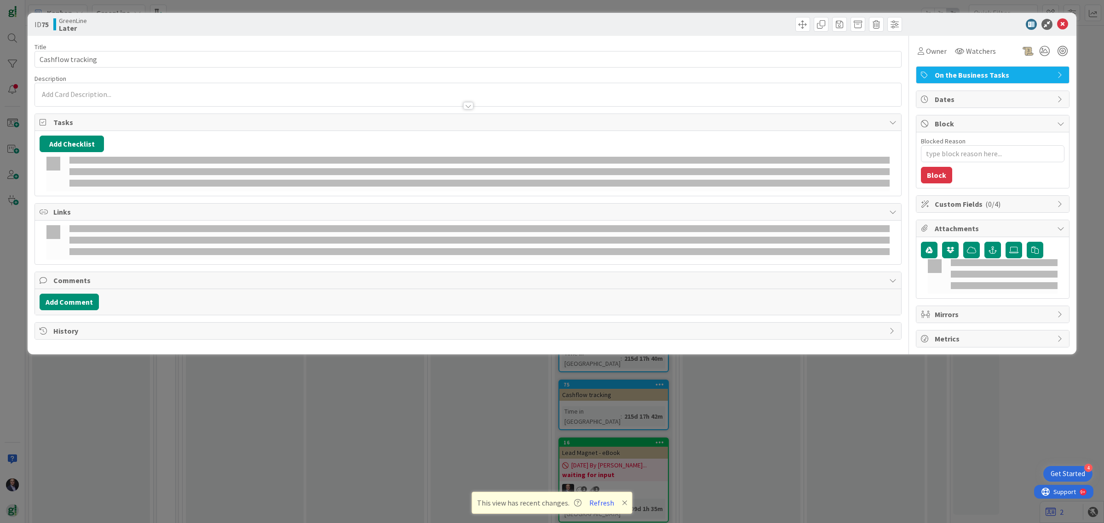
type textarea "x"
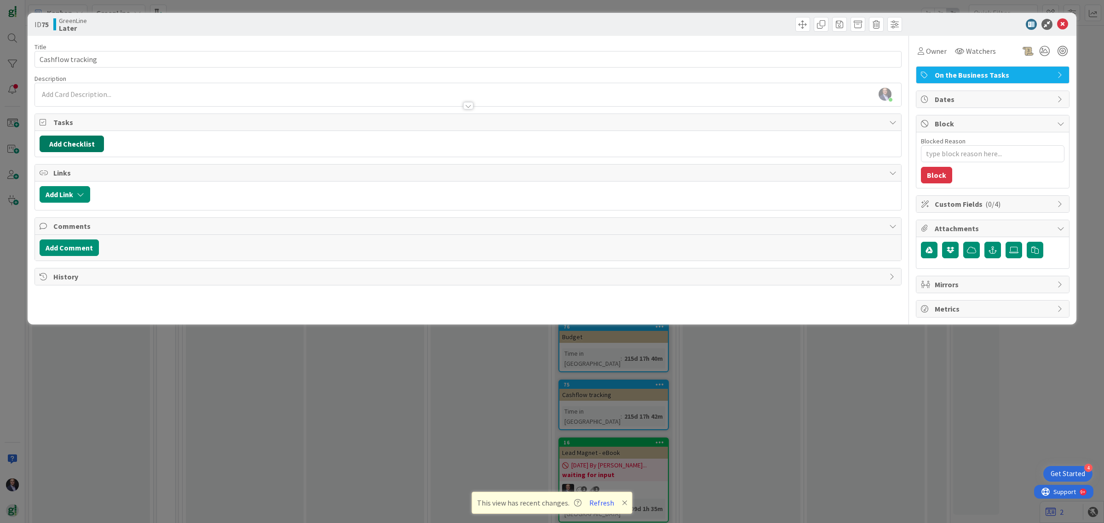
click at [72, 149] on button "Add Checklist" at bounding box center [72, 144] width 64 height 17
type input "Cashflow Items"
click at [50, 211] on button "Add" at bounding box center [56, 209] width 24 height 17
type textarea "x"
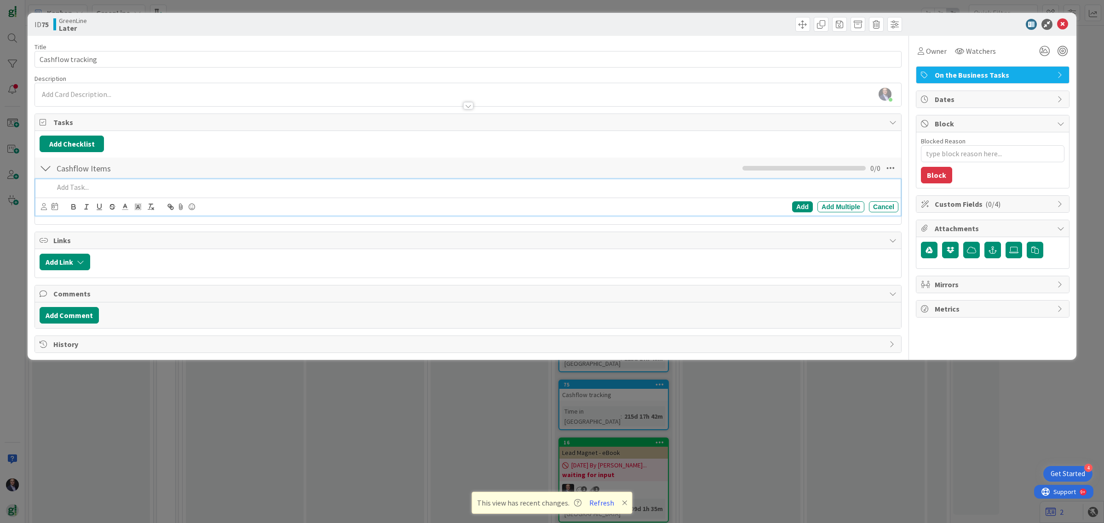
click at [126, 189] on p at bounding box center [474, 187] width 841 height 11
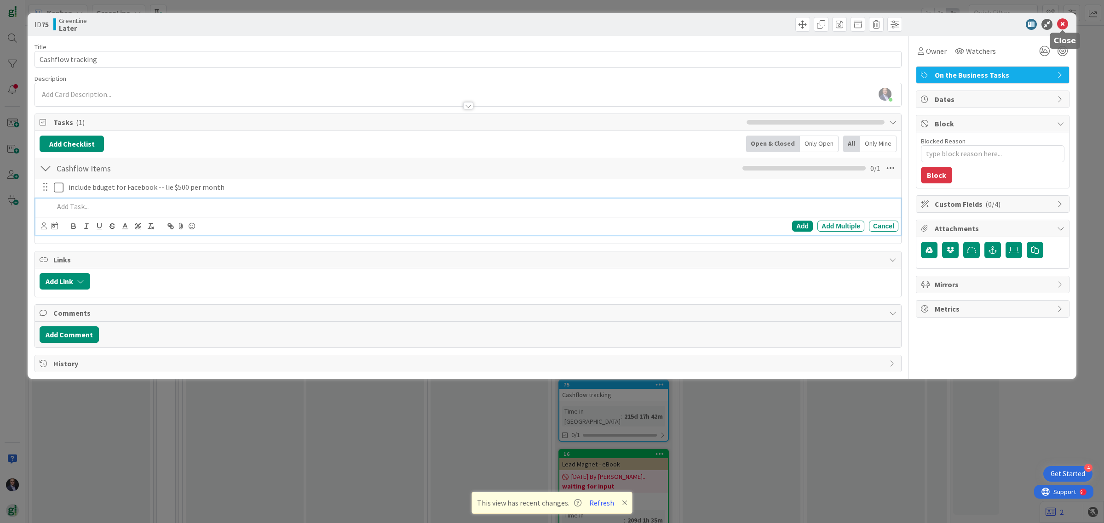
click at [1063, 22] on icon at bounding box center [1062, 24] width 11 height 11
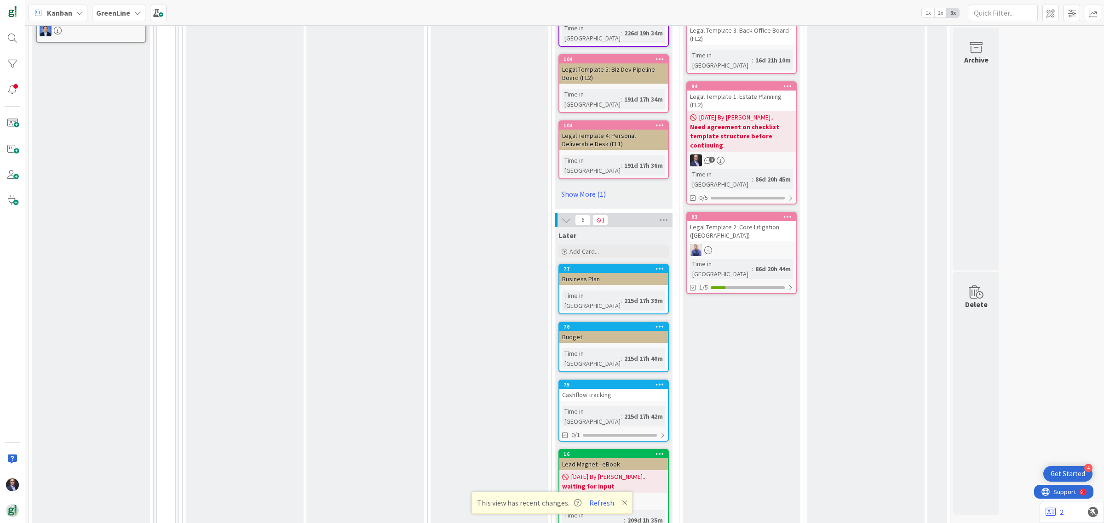
click at [580, 331] on div "Budget" at bounding box center [613, 337] width 109 height 12
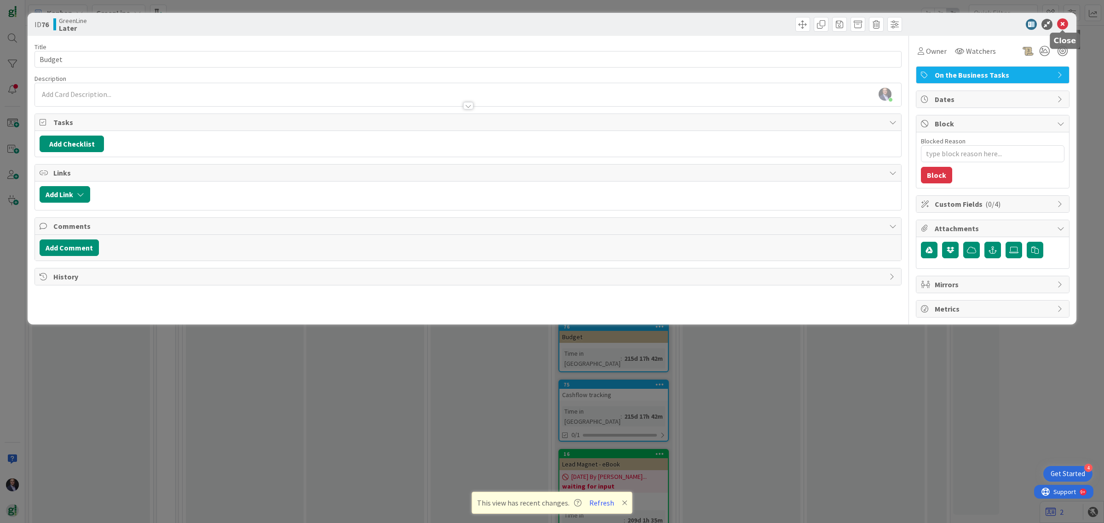
click at [1060, 22] on icon at bounding box center [1062, 24] width 11 height 11
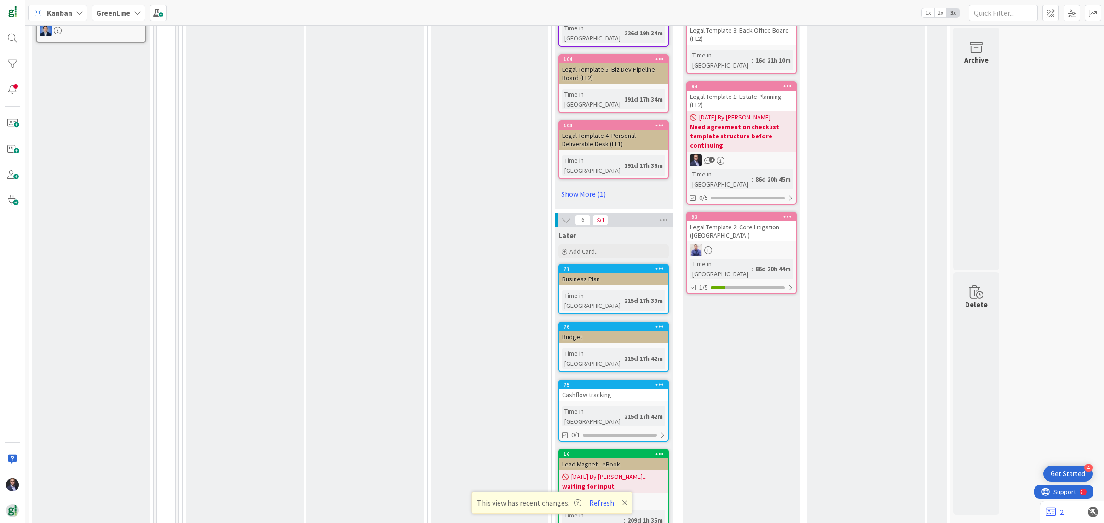
click at [582, 389] on div "Cashflow tracking" at bounding box center [613, 395] width 109 height 12
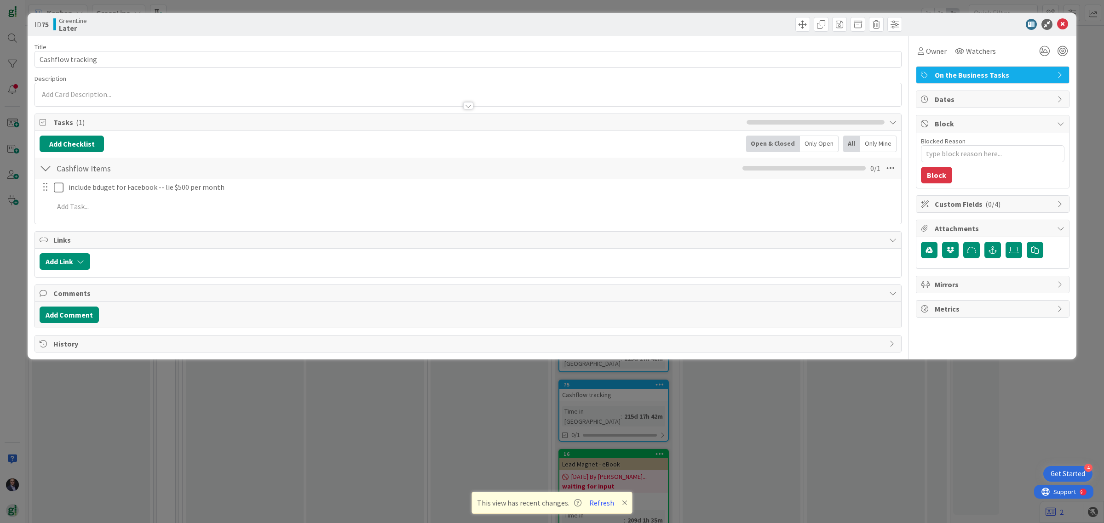
type textarea "x"
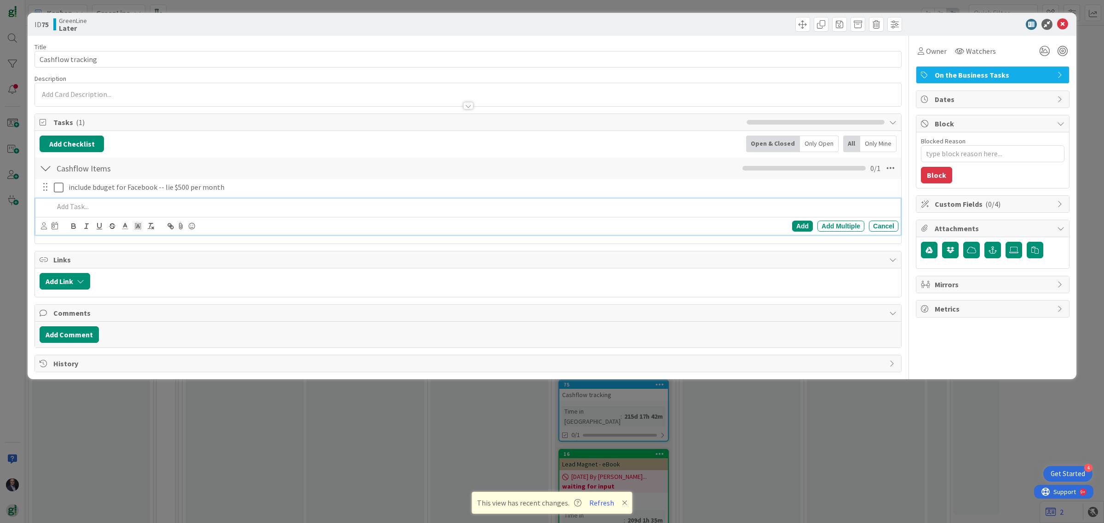
click at [69, 211] on p at bounding box center [474, 206] width 841 height 11
click at [1066, 25] on icon at bounding box center [1062, 24] width 11 height 11
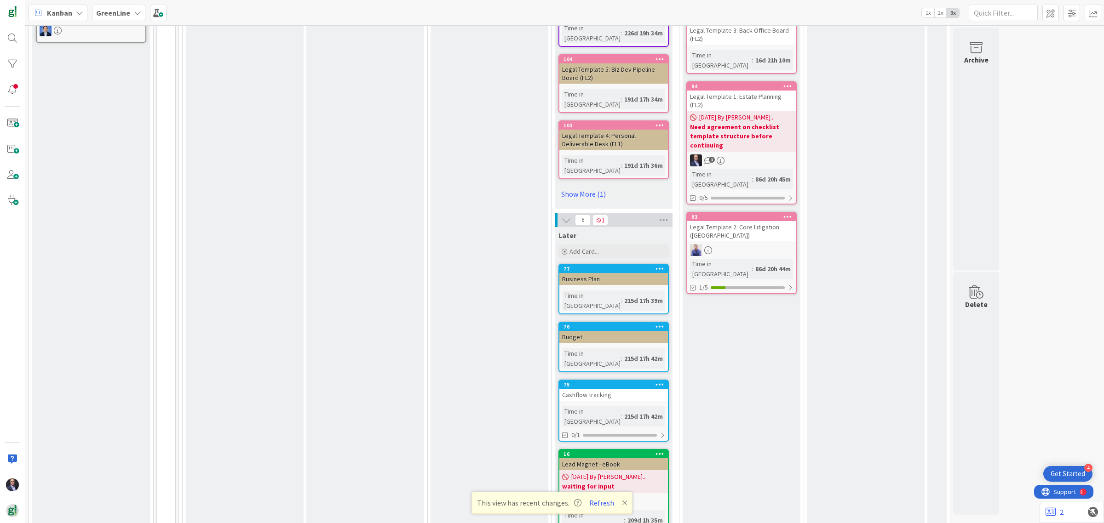
click at [582, 291] on div "Time in [GEOGRAPHIC_DATA]" at bounding box center [591, 301] width 58 height 20
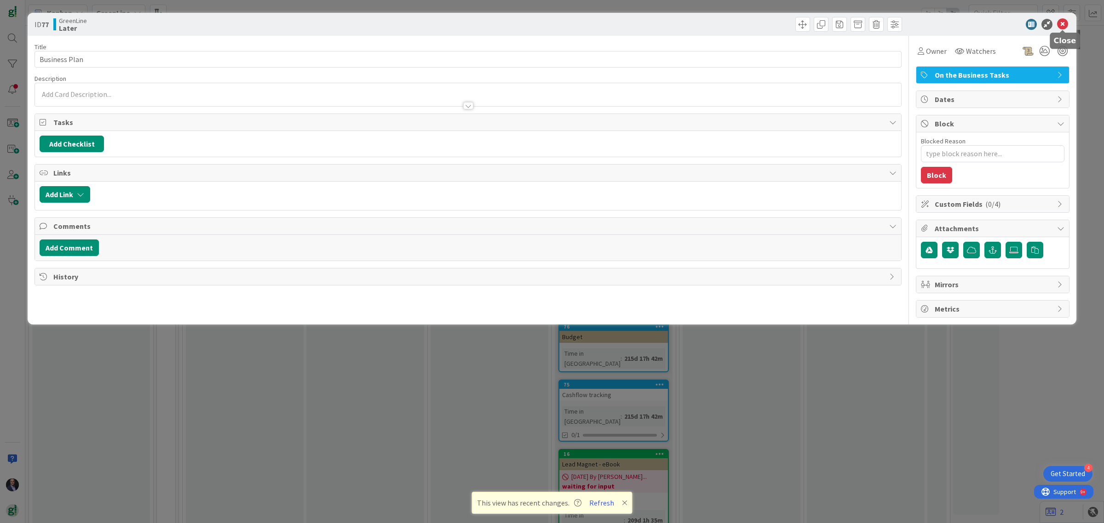
click at [1061, 24] on icon at bounding box center [1062, 24] width 11 height 11
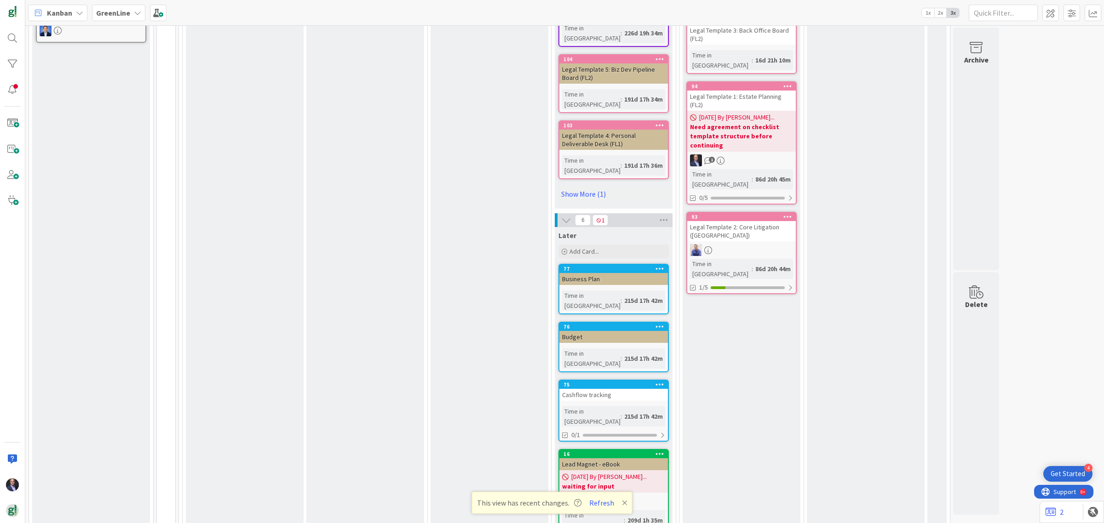
click at [564, 331] on div "Budget" at bounding box center [613, 337] width 109 height 12
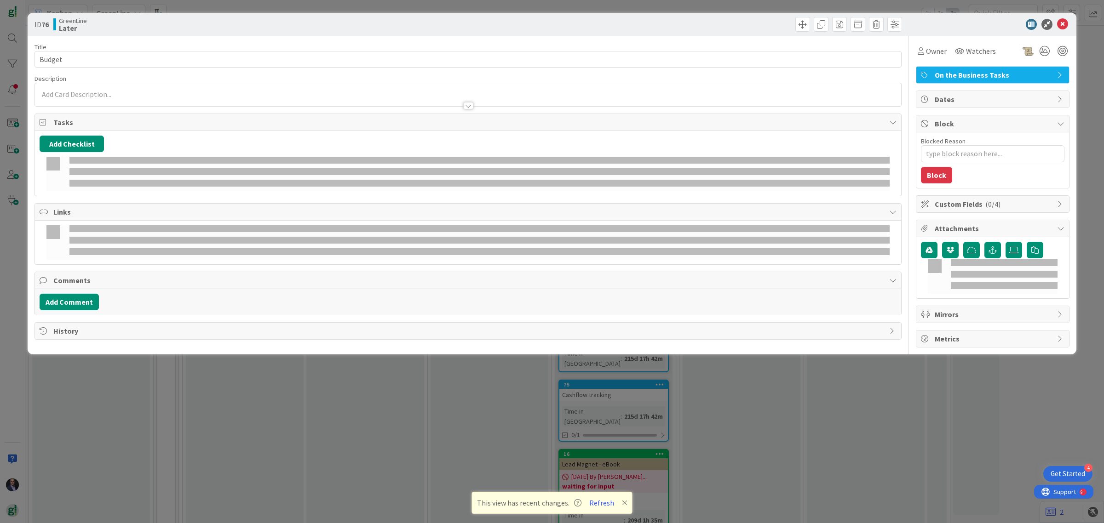
type textarea "x"
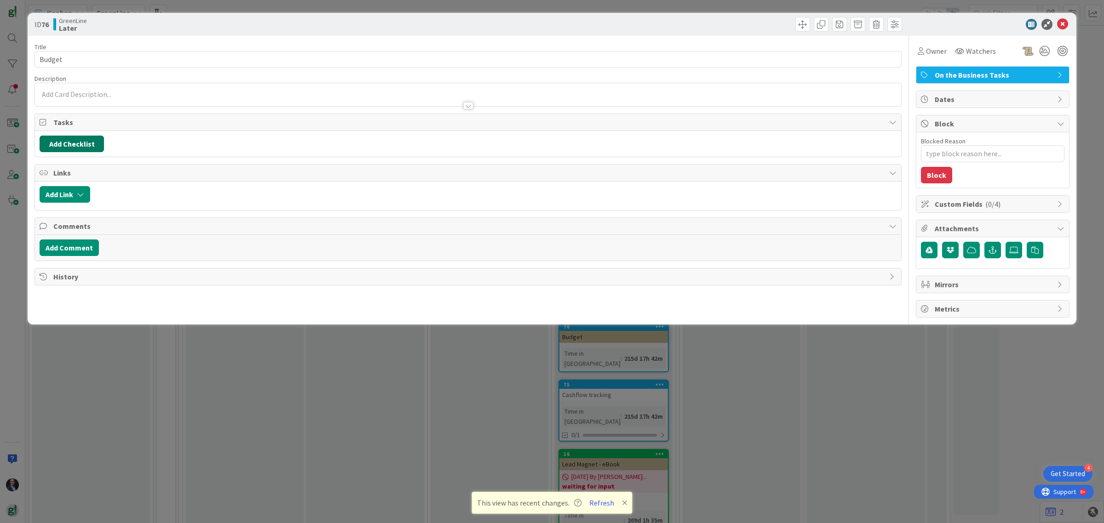
click at [81, 150] on button "Add Checklist" at bounding box center [72, 144] width 64 height 17
type input "Budget items"
type textarea "x"
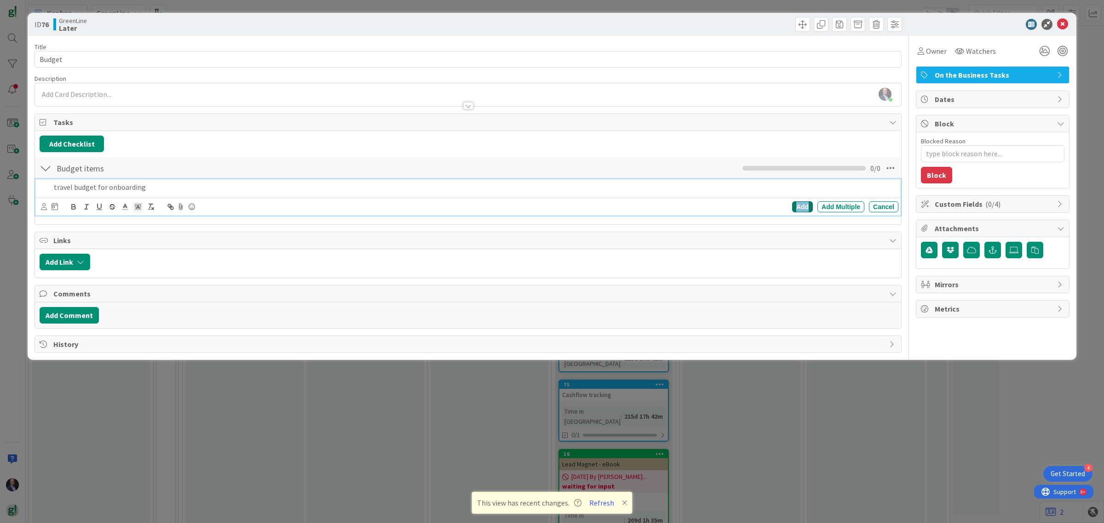
click at [797, 207] on div "Add" at bounding box center [802, 206] width 21 height 11
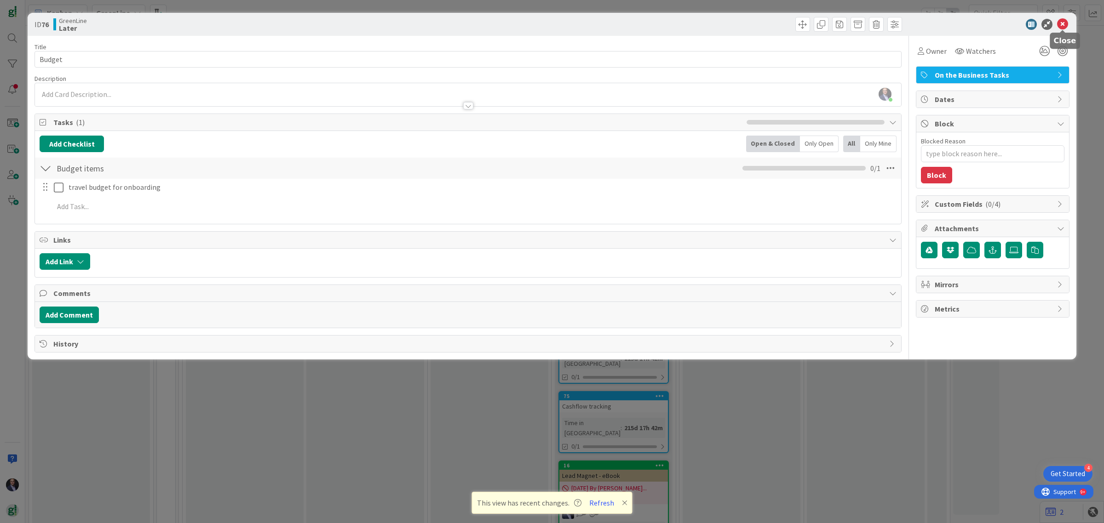
click at [1061, 26] on icon at bounding box center [1062, 24] width 11 height 11
type textarea "x"
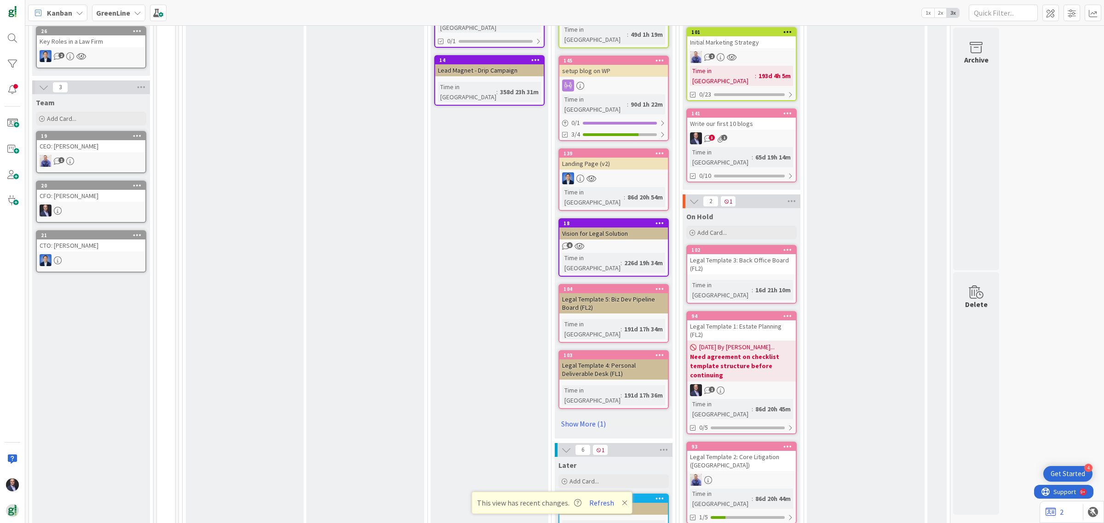
scroll to position [230, 0]
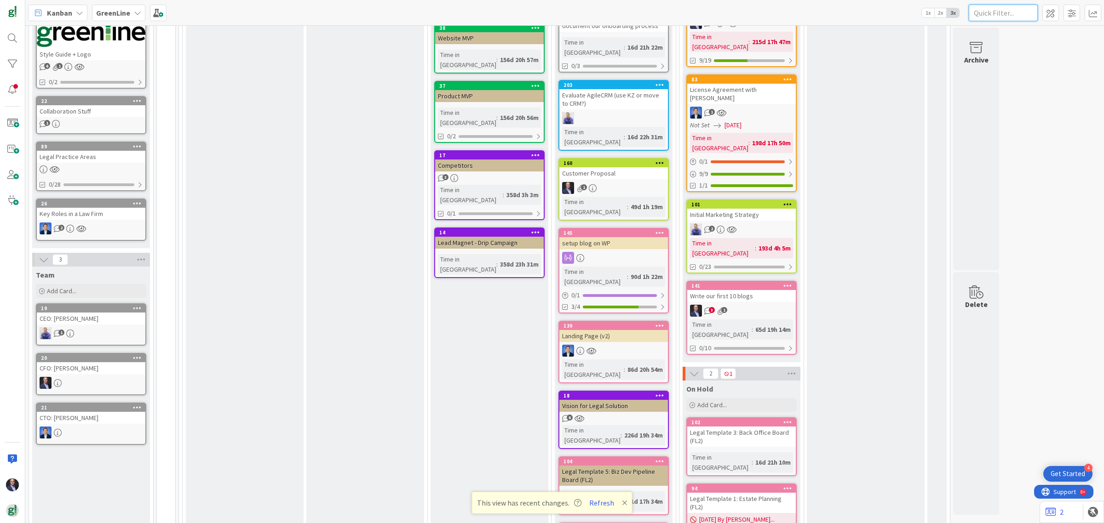
click at [990, 17] on input "text" at bounding box center [1003, 13] width 69 height 17
type input "market"
type textarea "x"
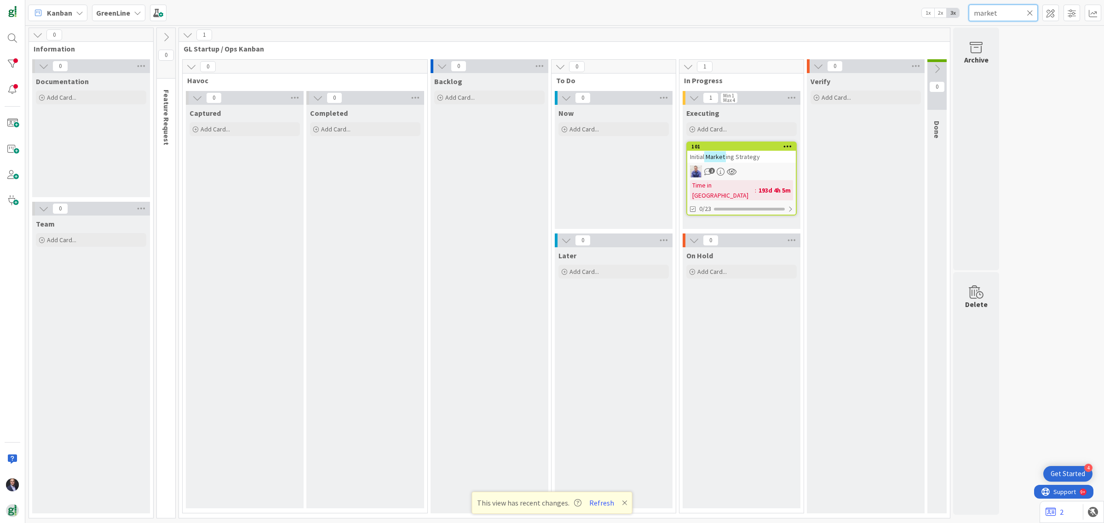
scroll to position [0, 0]
type input "market"
click at [1031, 14] on icon at bounding box center [1030, 13] width 6 height 8
type textarea "x"
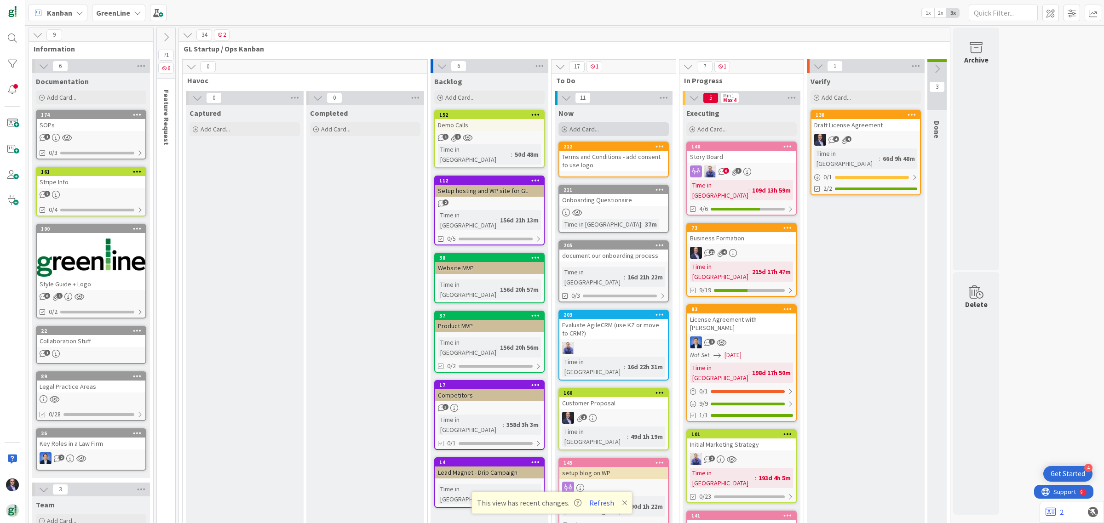
click at [586, 130] on span "Add Card..." at bounding box center [583, 129] width 29 height 8
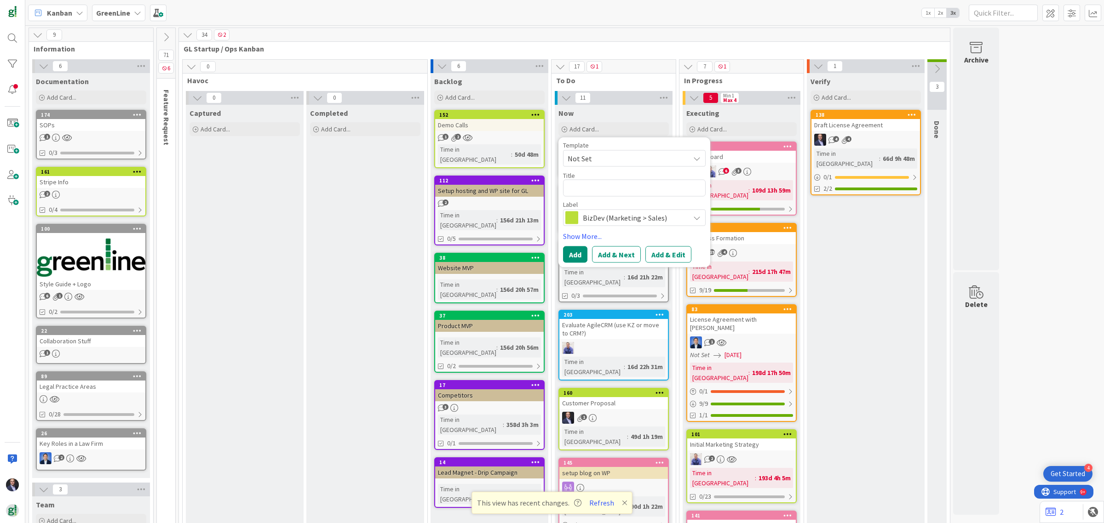
click at [589, 219] on span "BizDev (Marketing > Sales)" at bounding box center [634, 217] width 102 height 13
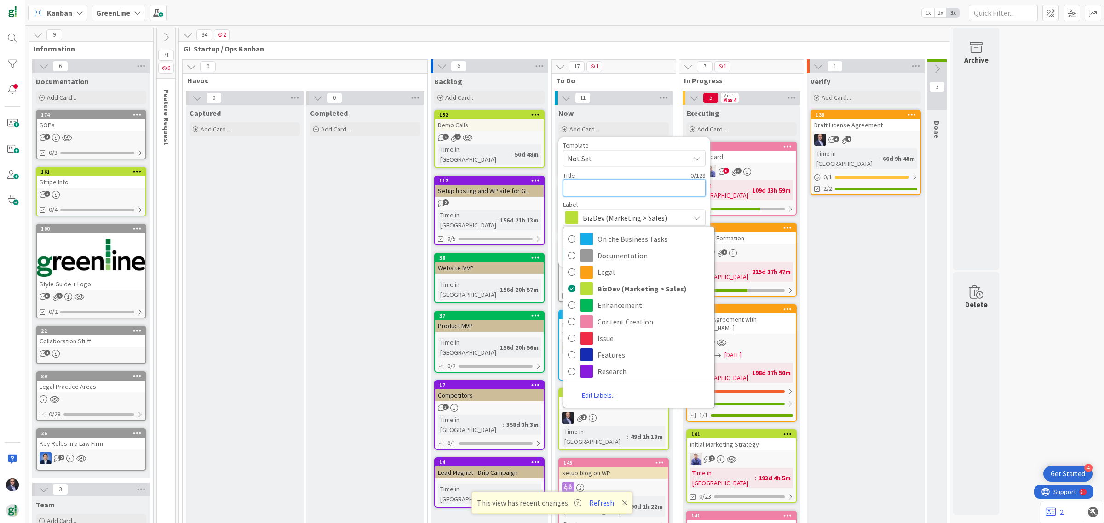
click at [592, 190] on textarea at bounding box center [634, 188] width 143 height 17
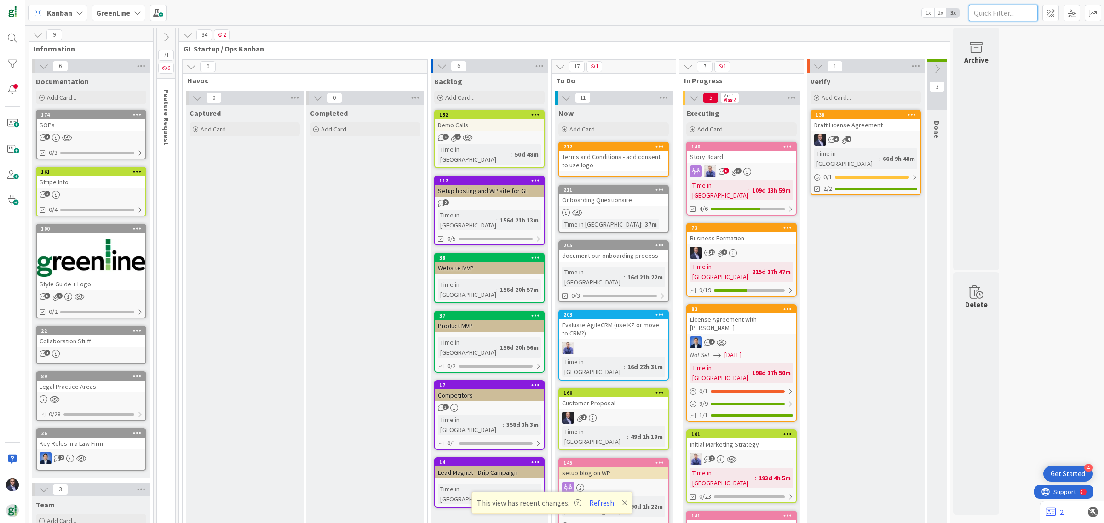
click at [996, 15] on input "text" at bounding box center [1003, 13] width 69 height 17
type input "marketing"
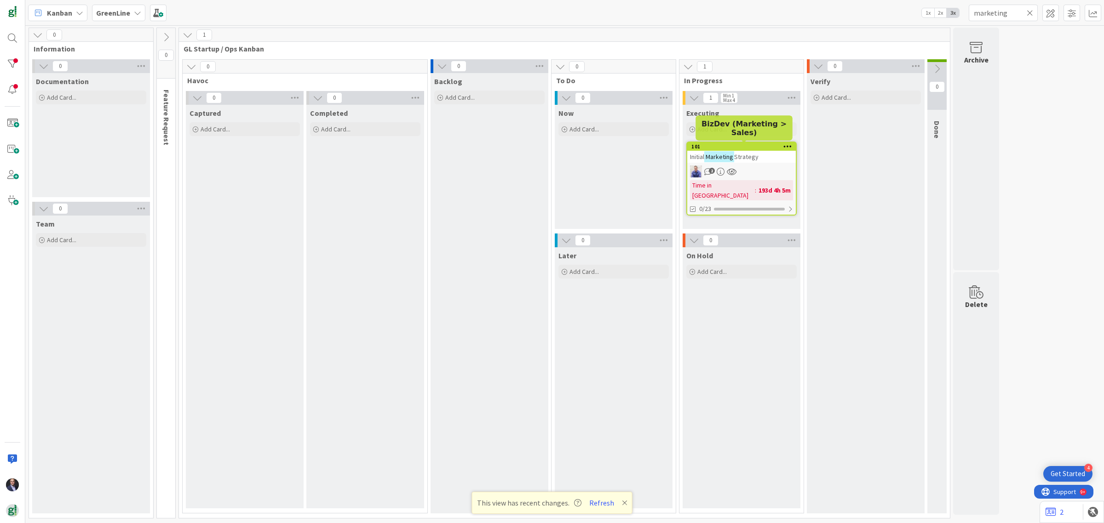
click at [745, 154] on span "Strategy" at bounding box center [746, 157] width 24 height 8
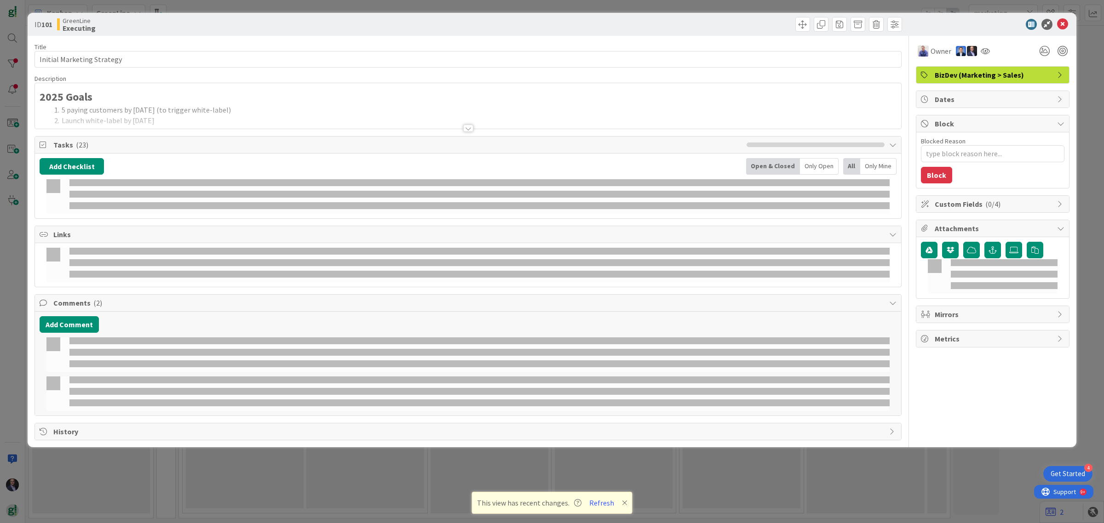
type textarea "x"
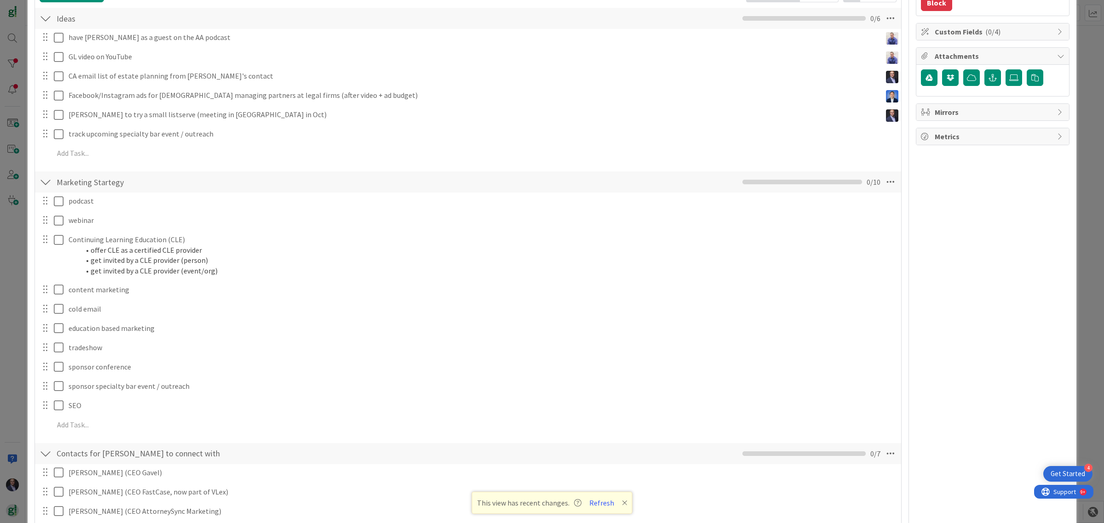
scroll to position [230, 0]
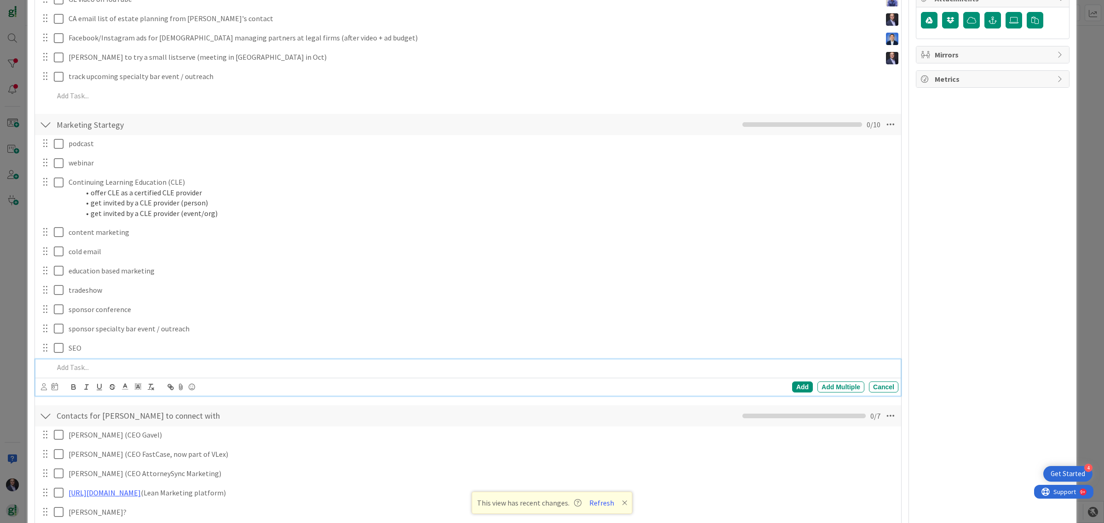
click at [78, 368] on p at bounding box center [474, 367] width 841 height 11
click at [792, 386] on div "Add" at bounding box center [802, 387] width 21 height 11
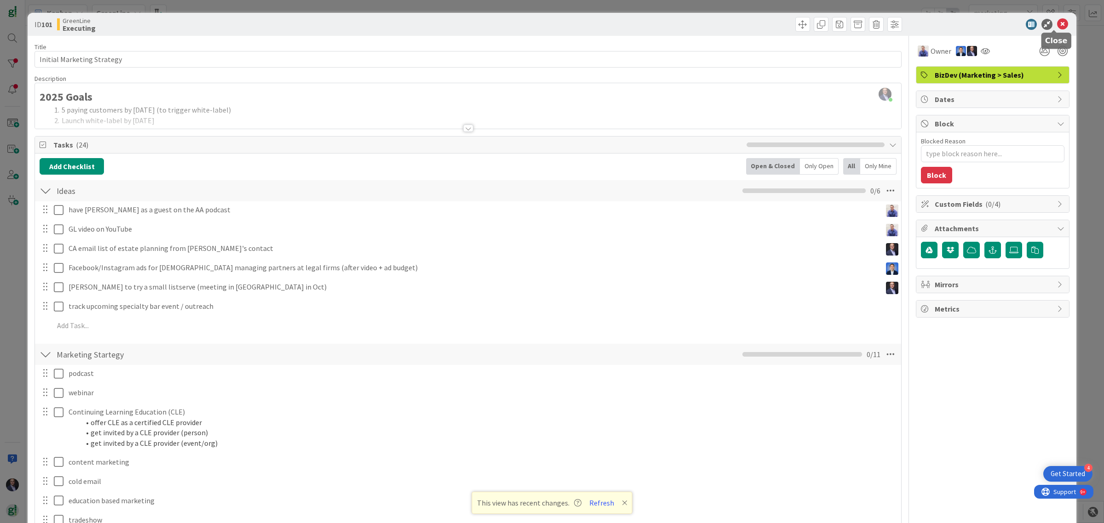
click at [1057, 24] on icon at bounding box center [1062, 24] width 11 height 11
type textarea "x"
